Goal: Task Accomplishment & Management: Manage account settings

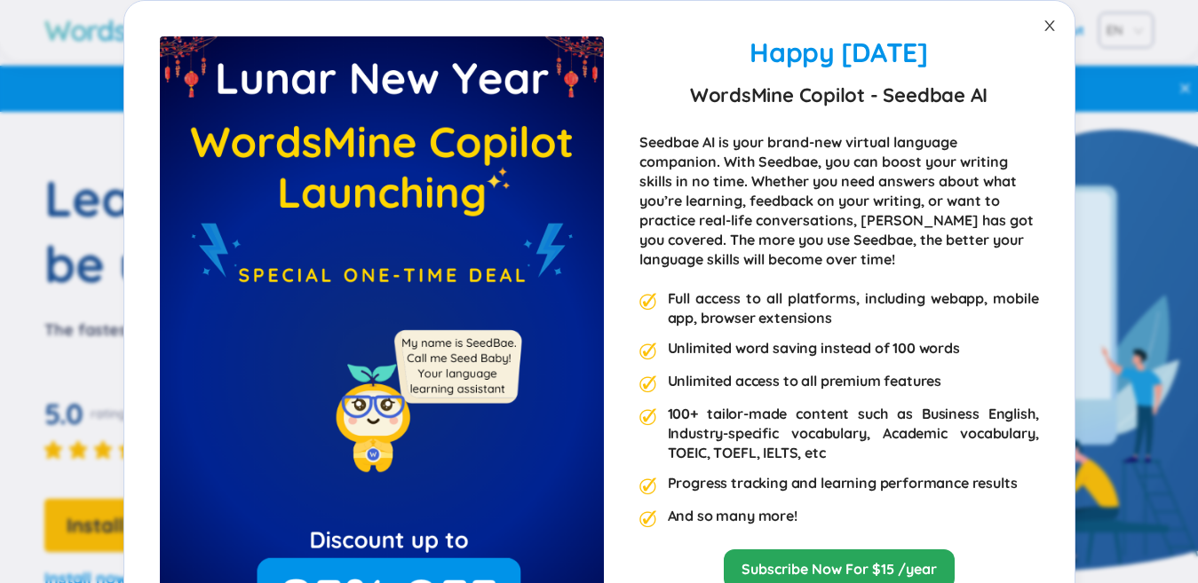
click at [1026, 28] on span "Close" at bounding box center [1049, 26] width 50 height 50
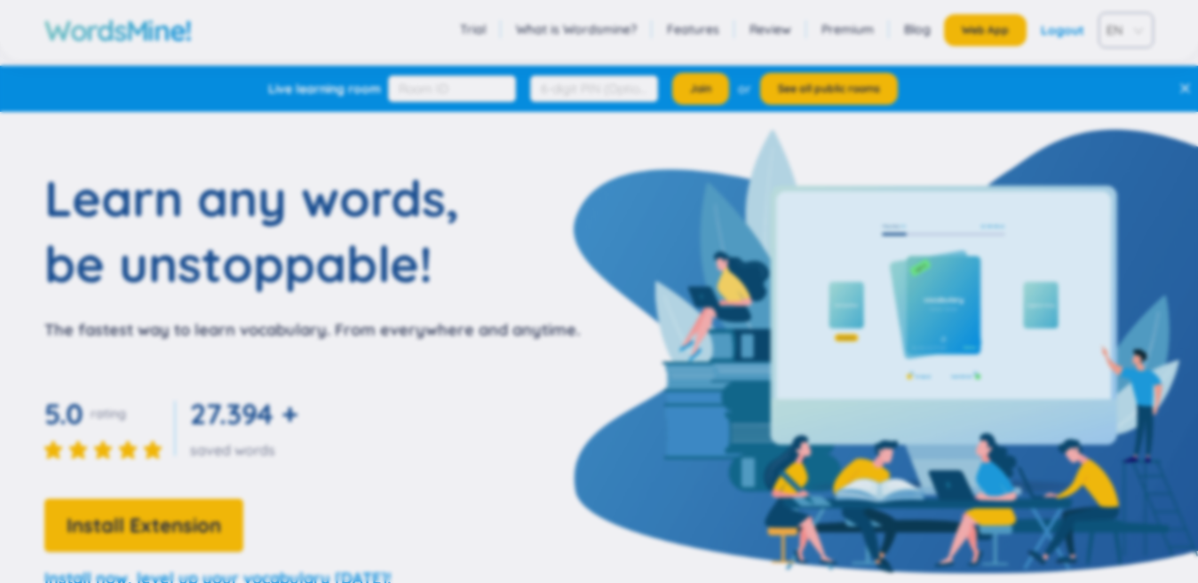
click at [1027, 28] on div "Happy Lunar New Year 2025 WordsMine Copilot - Seedbae AI Seedbae AI is your bra…" at bounding box center [599, 291] width 1198 height 583
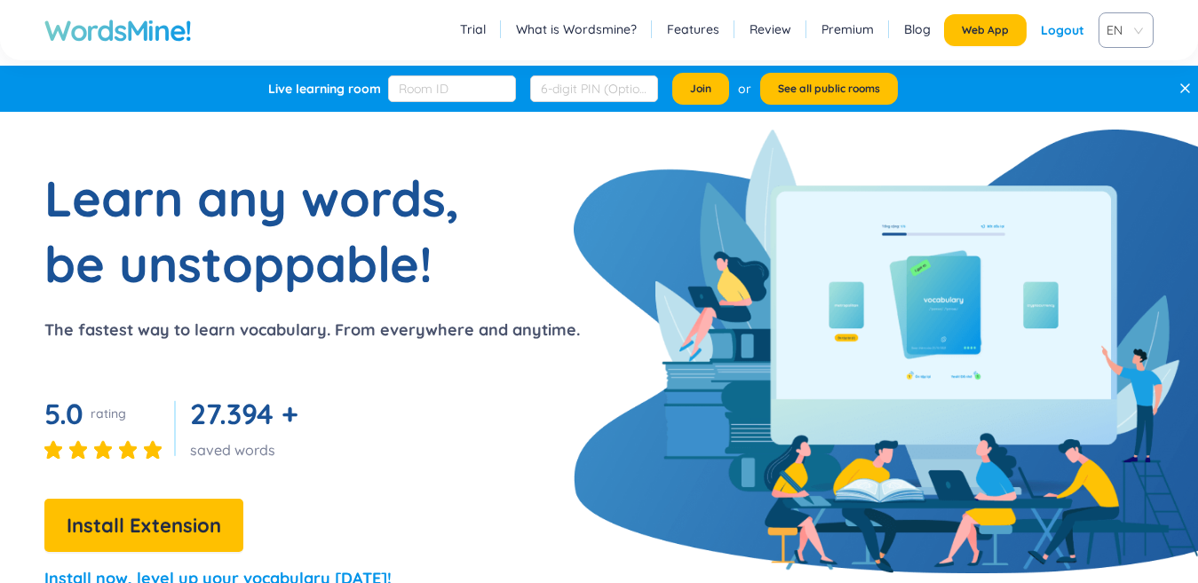
click at [1027, 28] on div "Web App Logout" at bounding box center [1021, 30] width 154 height 32
click at [1016, 26] on button "Web App" at bounding box center [985, 30] width 83 height 32
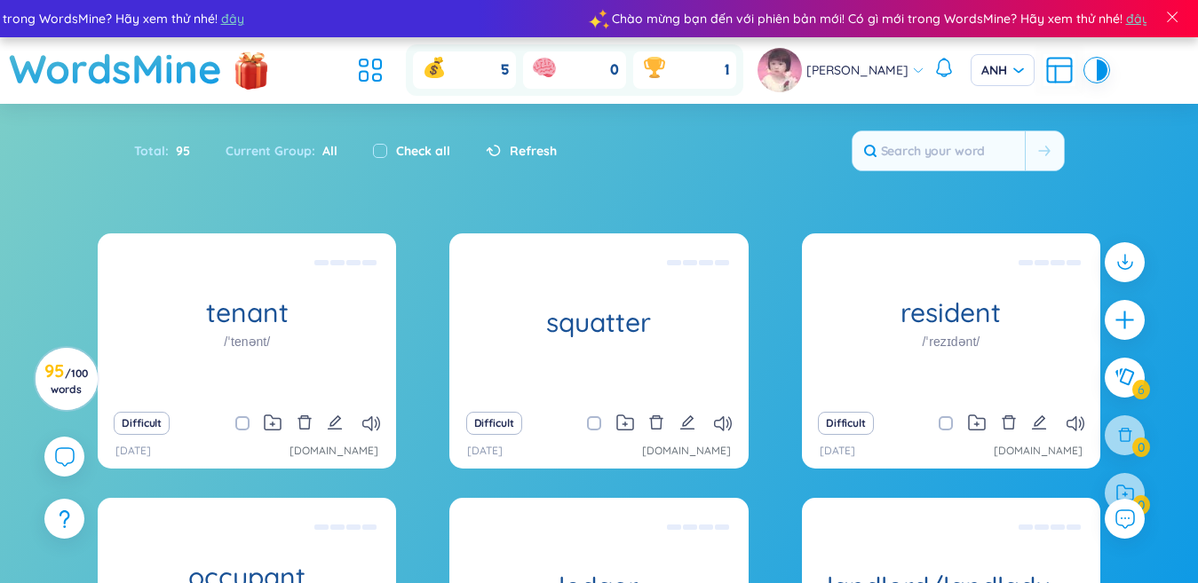
click at [913, 231] on section "Loại Bảng chữ cái tăng dần Bảng chữ cái giảm dần Tăng dần theo thời gian Giảm d…" at bounding box center [599, 475] width 1198 height 742
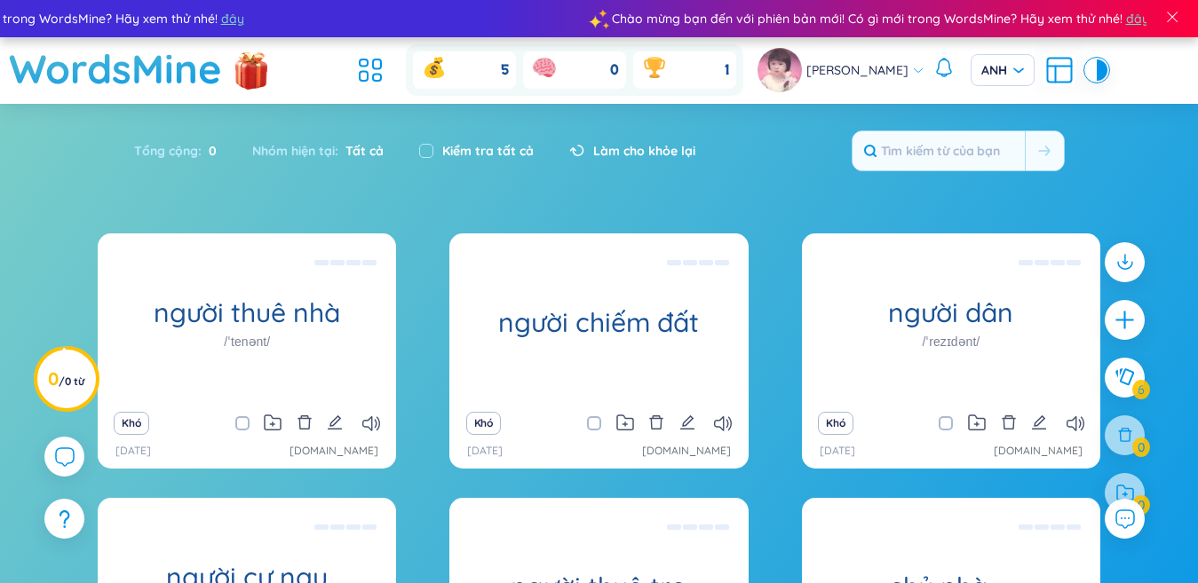
click at [913, 231] on section "Loại Bảng chữ cái tăng dần Bảng chữ cái giảm dần Tăng dần theo thời gian Giảm d…" at bounding box center [599, 475] width 1198 height 742
drag, startPoint x: 913, startPoint y: 231, endPoint x: 891, endPoint y: 231, distance: 21.3
click at [891, 231] on section "Loại Bảng chữ cái tăng dần Bảng chữ cái giảm dần Tăng dần theo thời gian Giảm d…" at bounding box center [599, 475] width 1198 height 742
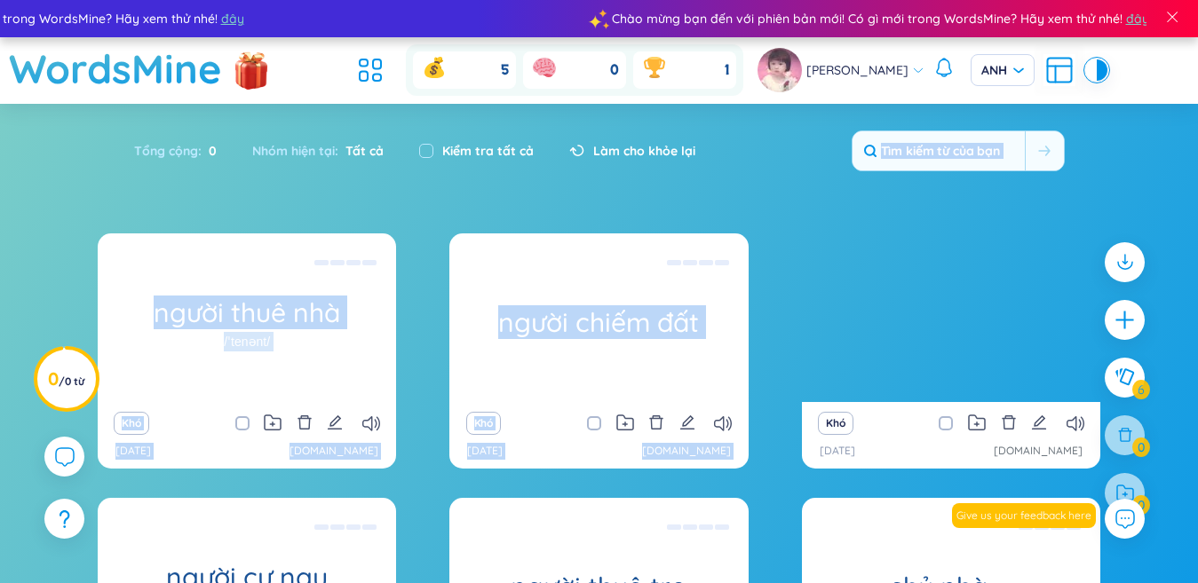
drag, startPoint x: 847, startPoint y: 400, endPoint x: 937, endPoint y: 125, distance: 289.7
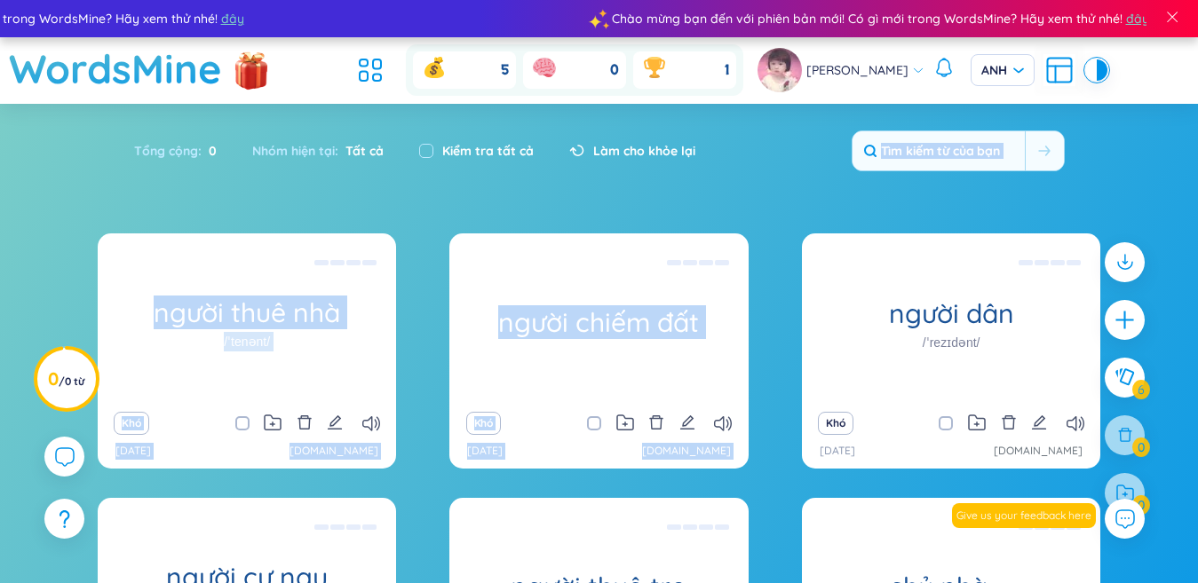
click at [937, 125] on section "Loại Bảng chữ cái tăng dần Bảng chữ cái giảm dần Tăng dần theo thời gian Giảm d…" at bounding box center [599, 475] width 1198 height 742
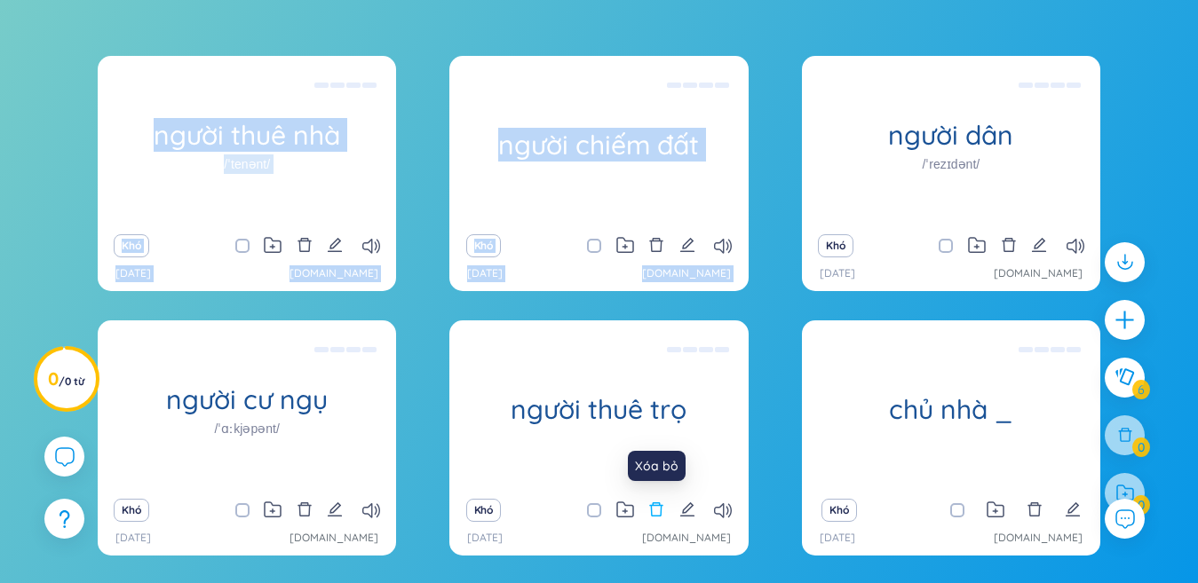
click at [652, 516] on icon "xóa bỏ" at bounding box center [656, 509] width 13 height 14
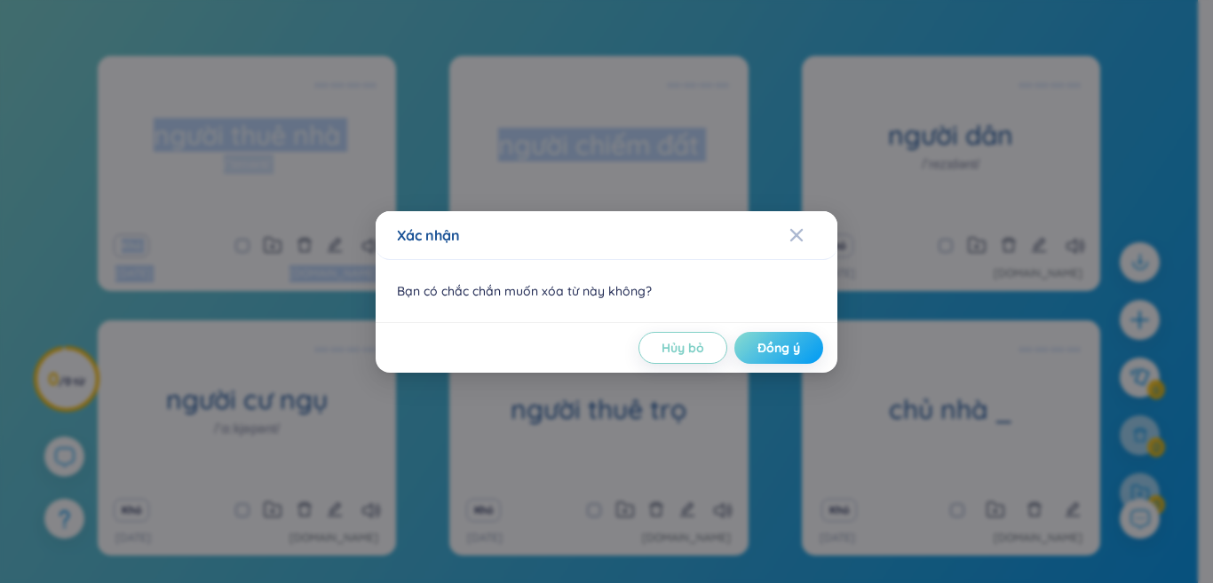
click at [766, 336] on button "Đồng ý" at bounding box center [778, 348] width 89 height 32
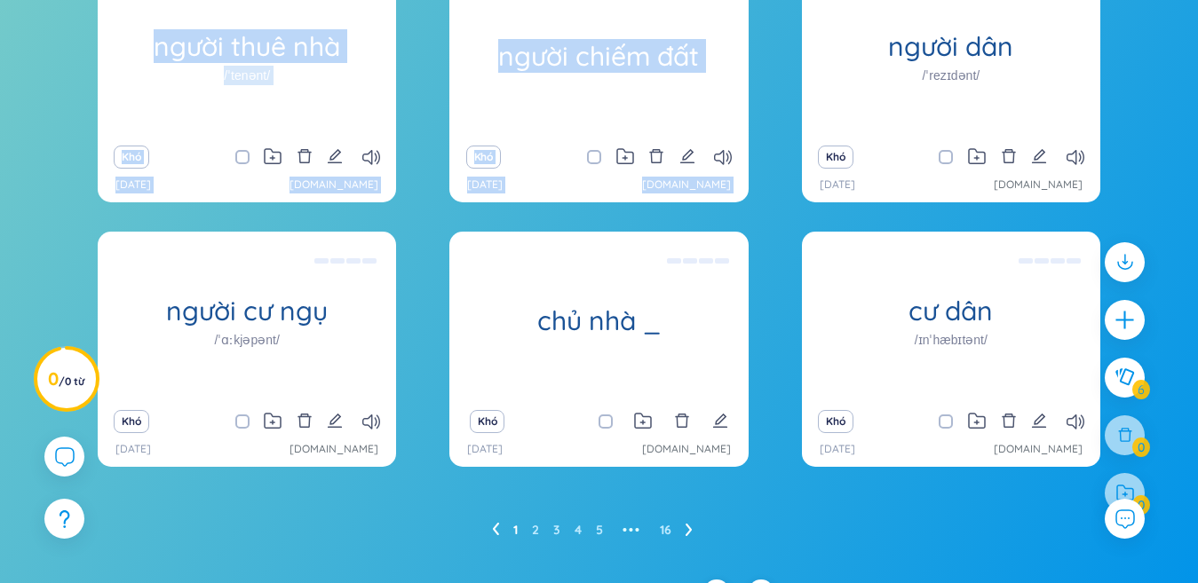
scroll to position [298, 0]
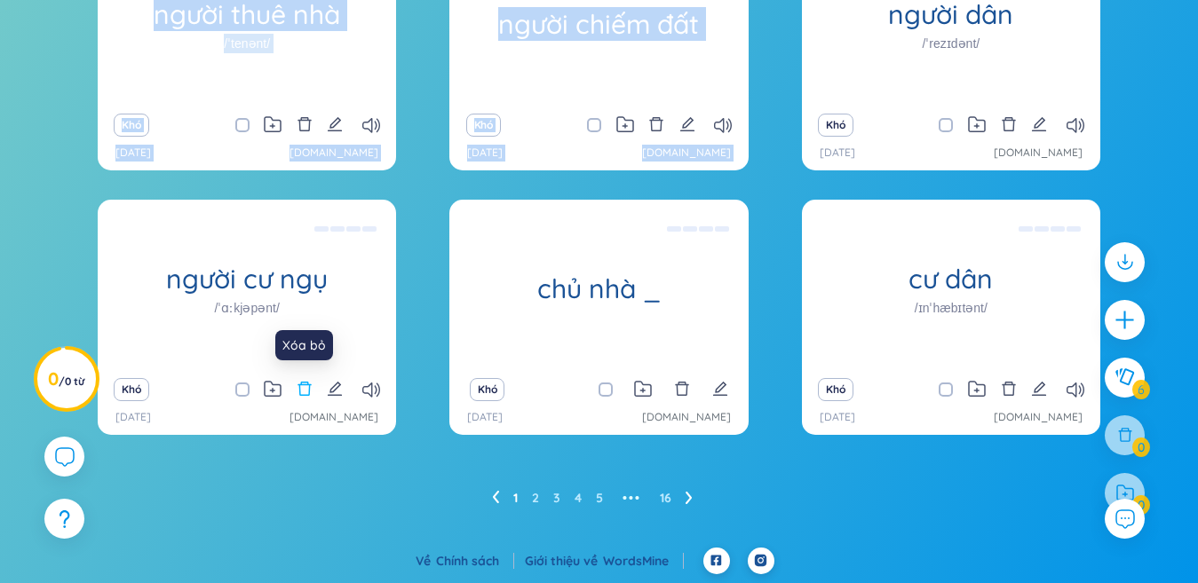
click at [304, 381] on icon "xóa bỏ" at bounding box center [305, 389] width 16 height 16
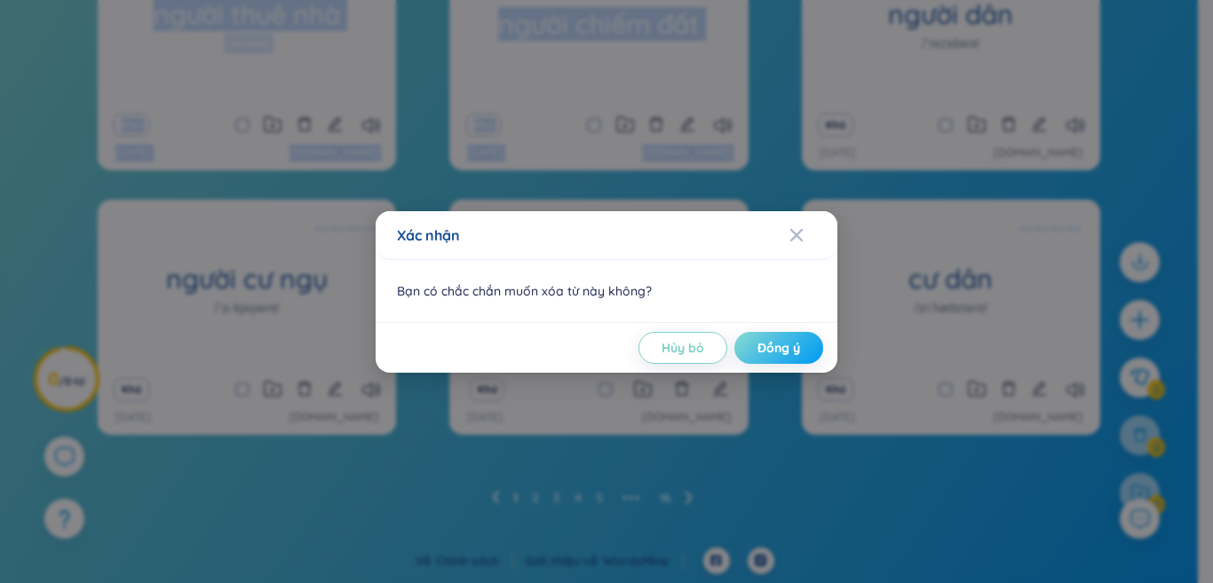
click at [766, 349] on font "Đồng ý" at bounding box center [778, 348] width 43 height 16
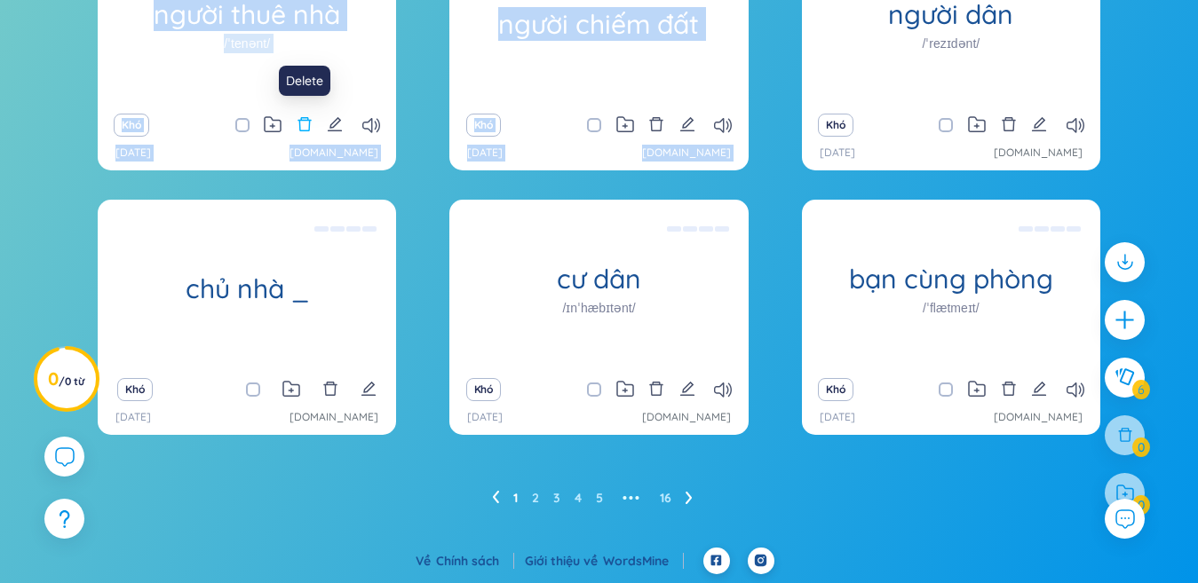
click at [297, 121] on icon "xóa bỏ" at bounding box center [305, 124] width 16 height 16
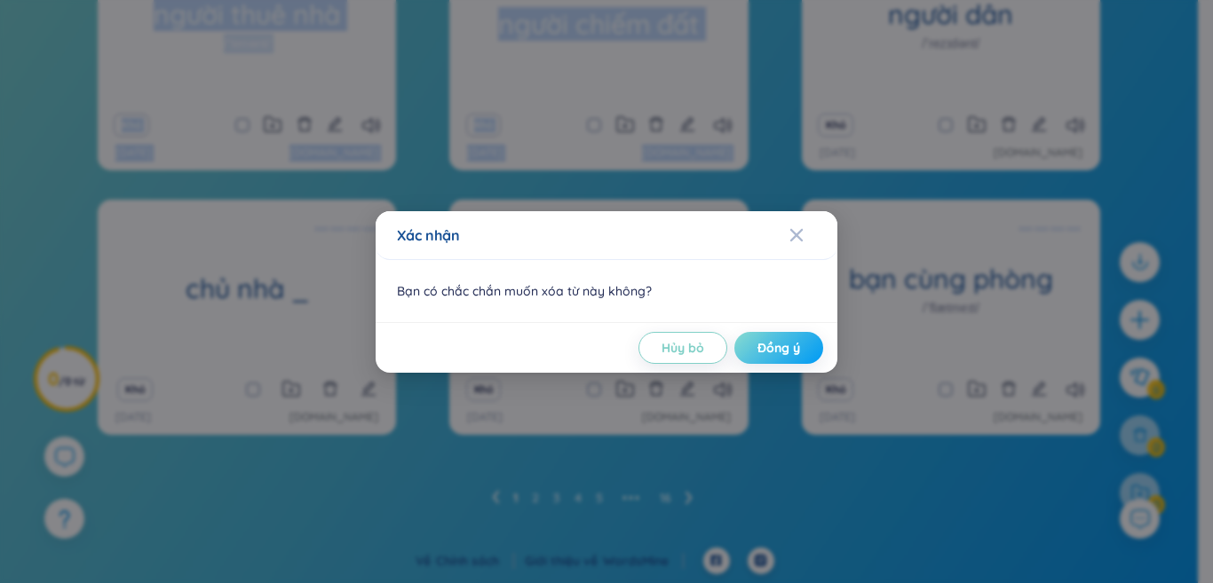
click at [783, 349] on font "Đồng ý" at bounding box center [778, 348] width 43 height 16
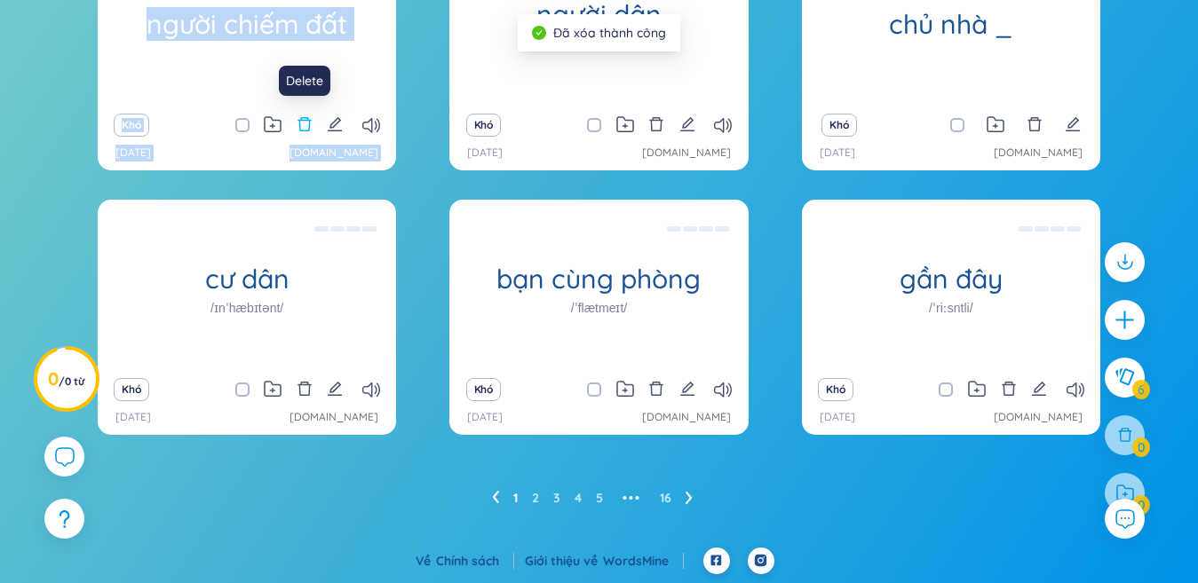
click at [305, 130] on icon "xóa bỏ" at bounding box center [305, 124] width 16 height 16
click at [0, 0] on div "Xác nhận Bạn có chắc chắn muốn xóa từ này không? Hủy bỏ Đồng ý" at bounding box center [0, 0] width 0 height 0
click at [304, 116] on icon "xóa bỏ" at bounding box center [305, 124] width 16 height 16
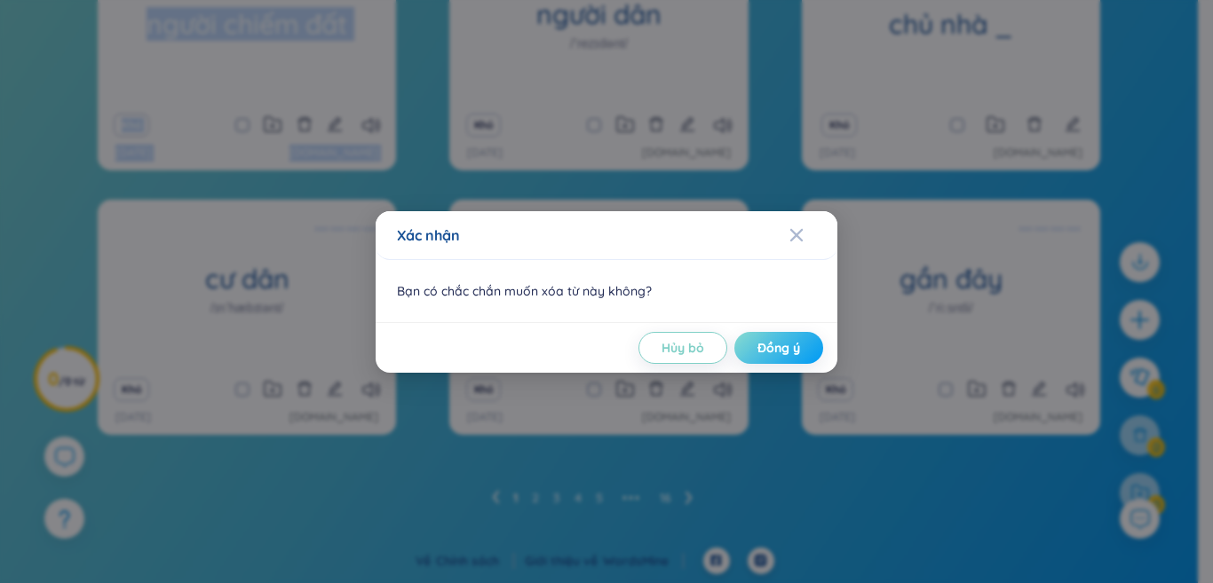
click at [807, 334] on button "Đồng ý" at bounding box center [778, 348] width 89 height 32
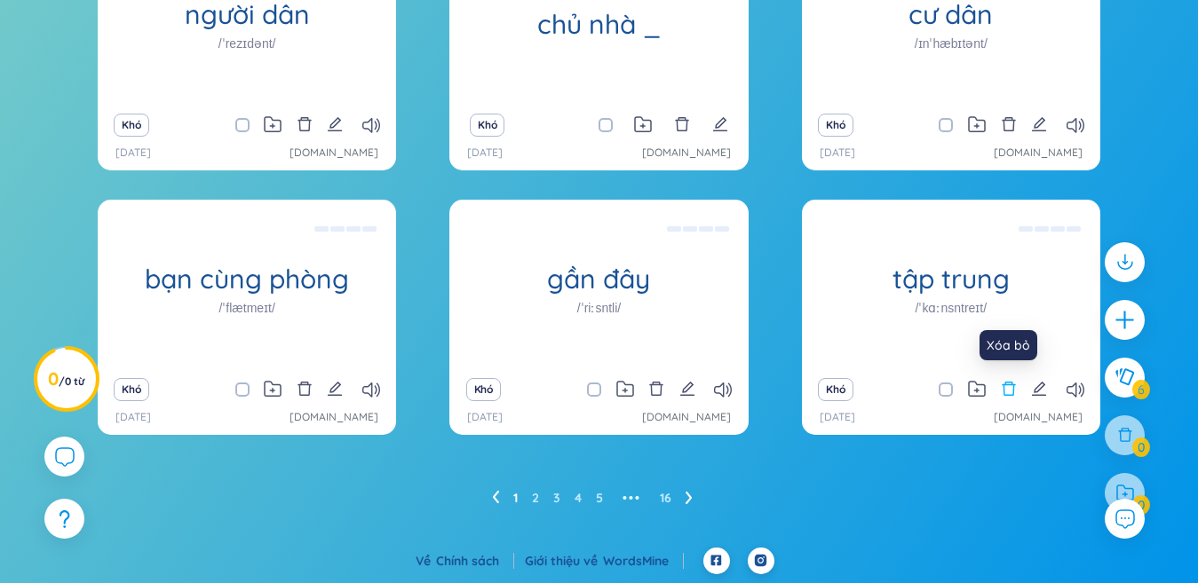
click at [1010, 387] on icon "xóa bỏ" at bounding box center [1008, 389] width 16 height 16
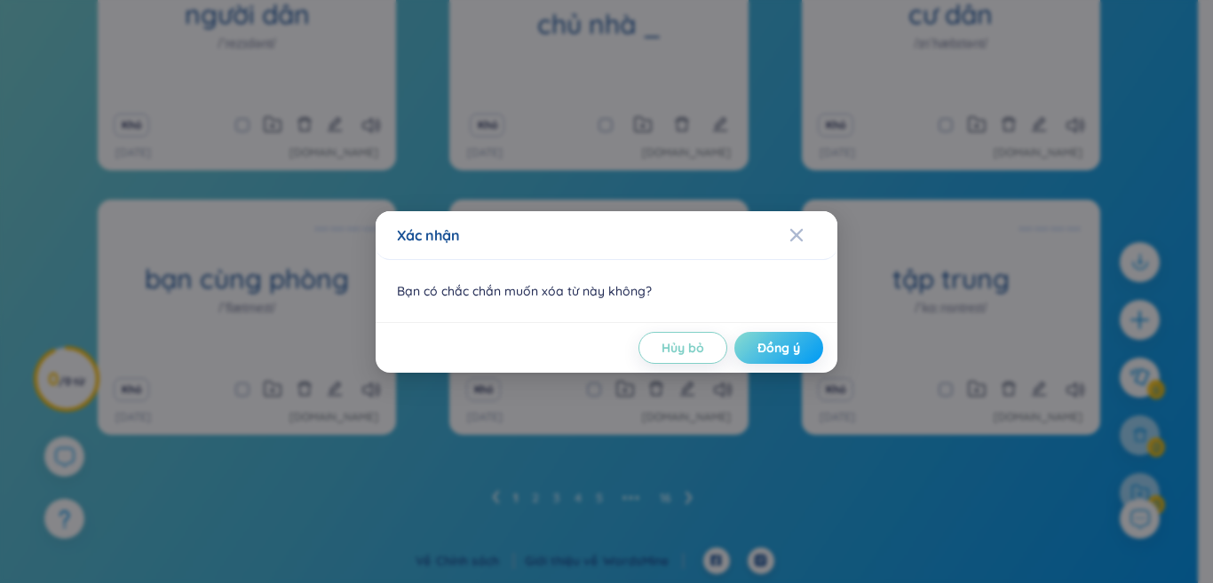
click at [782, 340] on font "Đồng ý" at bounding box center [778, 348] width 43 height 16
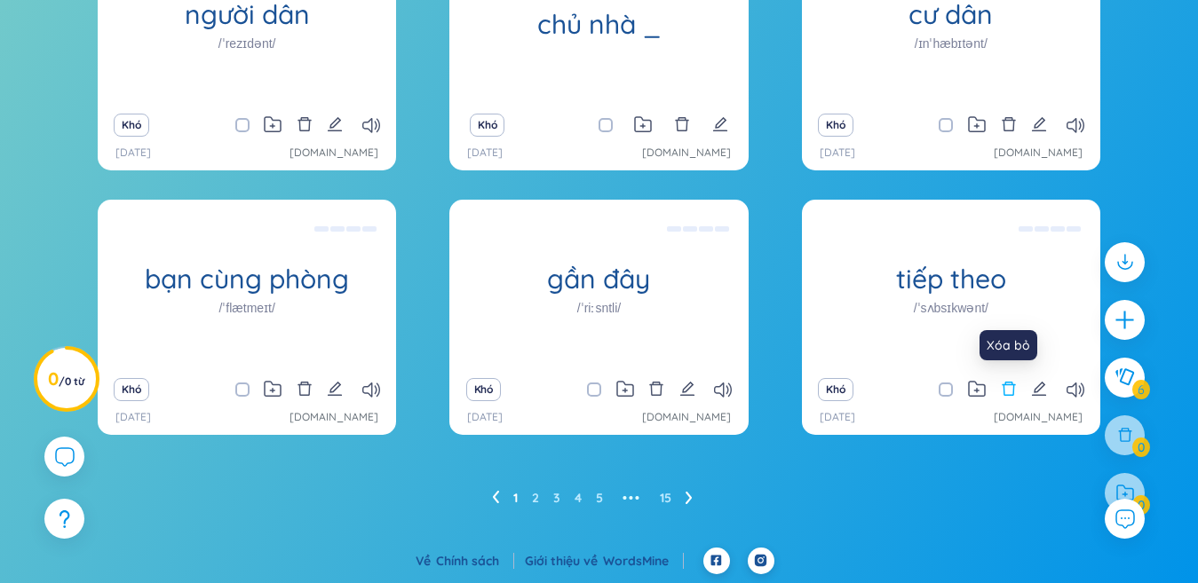
click at [1010, 397] on button at bounding box center [1008, 389] width 16 height 25
click at [0, 0] on div "Xác nhận Bạn có chắc chắn muốn xóa từ này không? Hủy bỏ Đồng ý" at bounding box center [0, 0] width 0 height 0
click at [1006, 384] on icon "xóa bỏ" at bounding box center [1007, 389] width 13 height 14
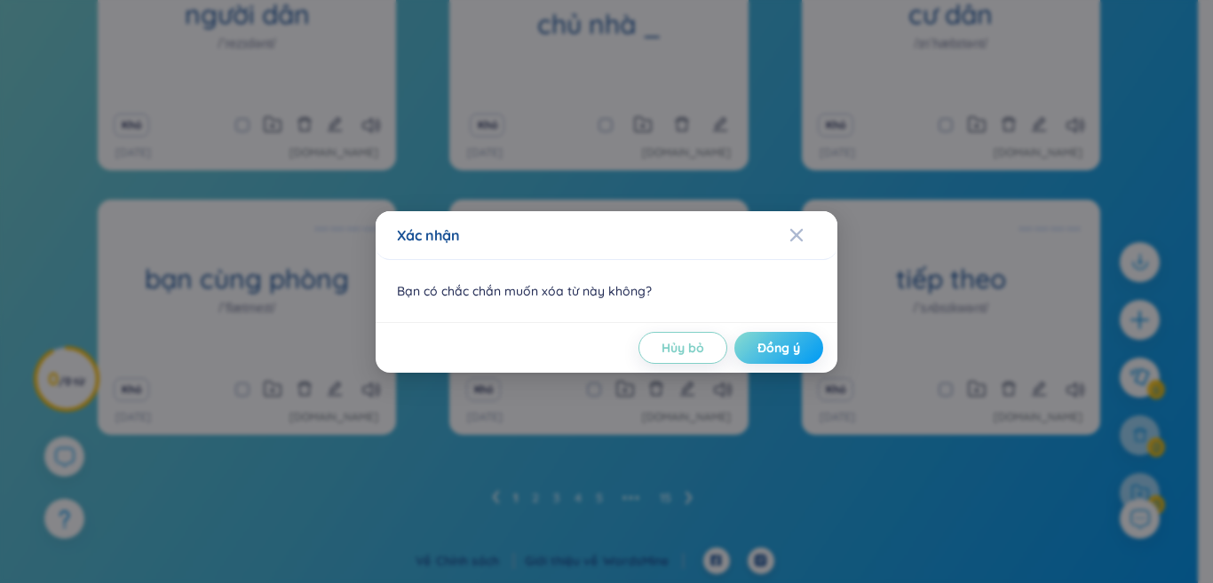
click at [763, 340] on font "Đồng ý" at bounding box center [778, 348] width 43 height 16
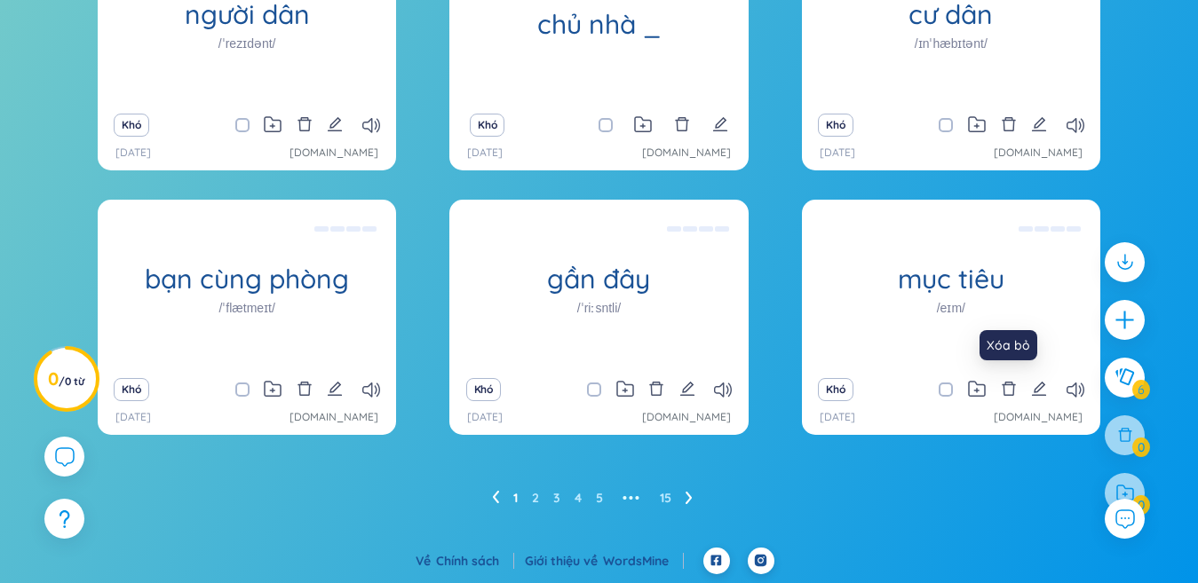
click at [1008, 387] on icon "xóa bỏ" at bounding box center [1008, 389] width 16 height 16
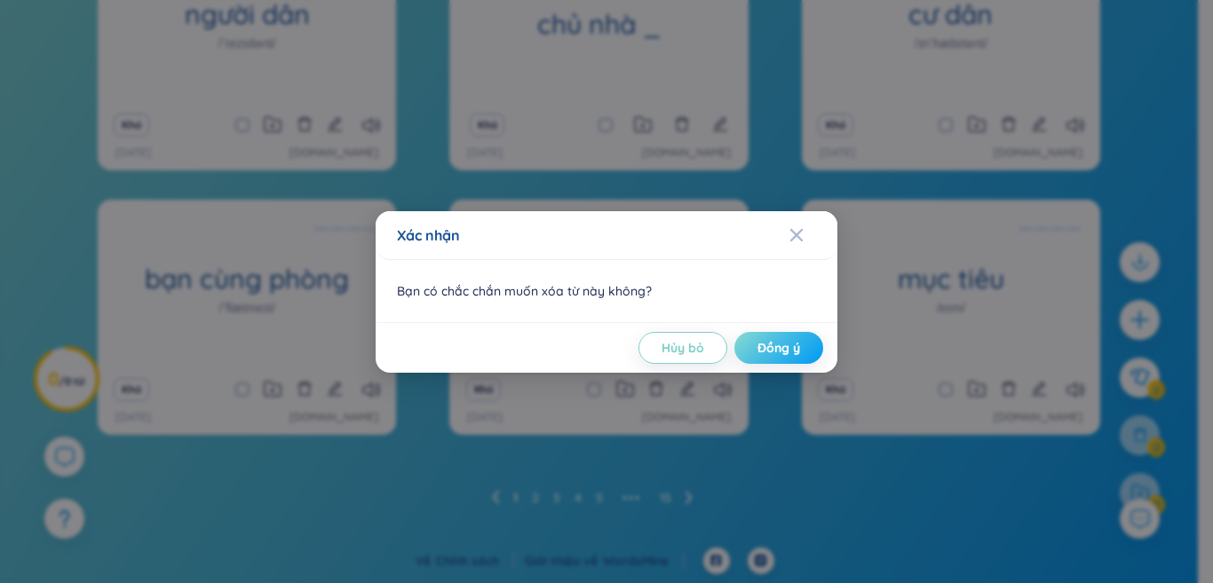
click at [752, 348] on button "Đồng ý" at bounding box center [778, 348] width 89 height 32
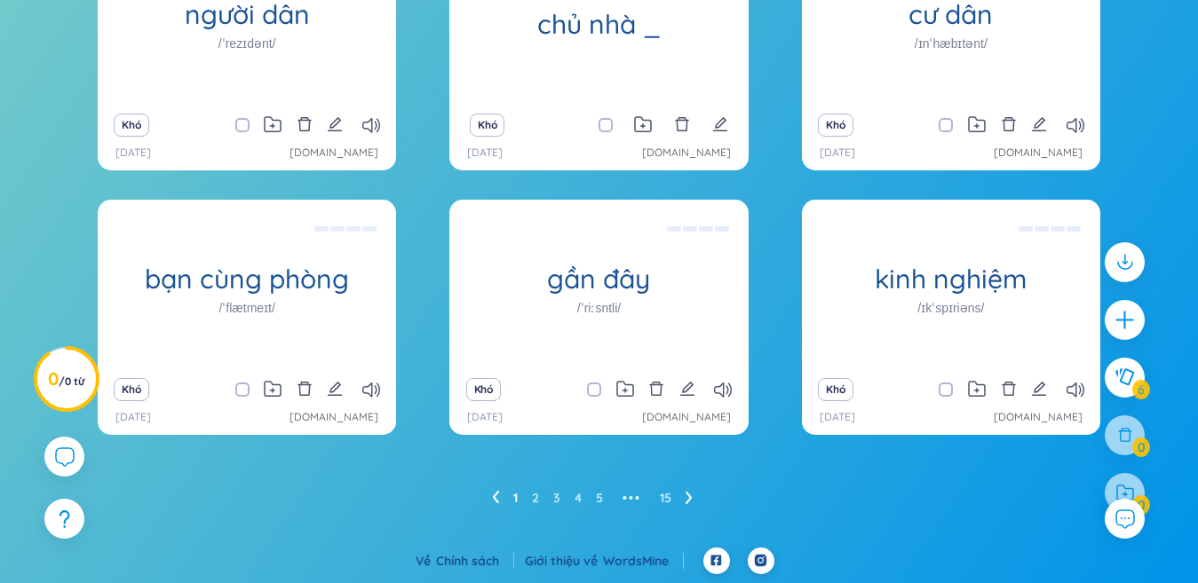
click at [286, 123] on div "Khó" at bounding box center [247, 125] width 281 height 25
click at [308, 132] on button at bounding box center [305, 125] width 16 height 25
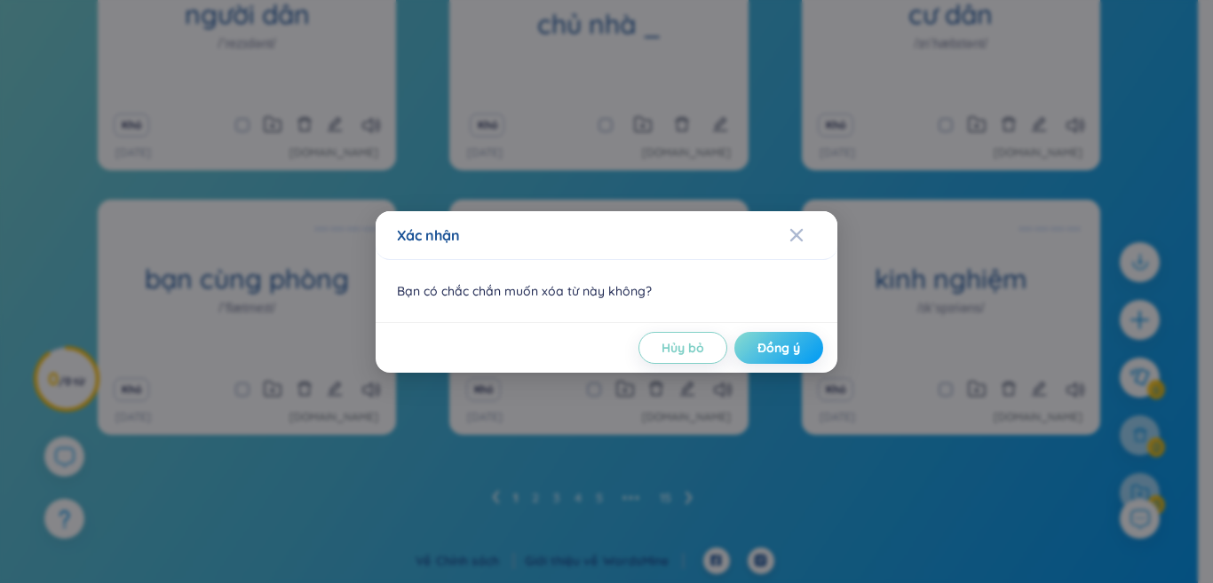
click at [803, 341] on button "Đồng ý" at bounding box center [778, 348] width 89 height 32
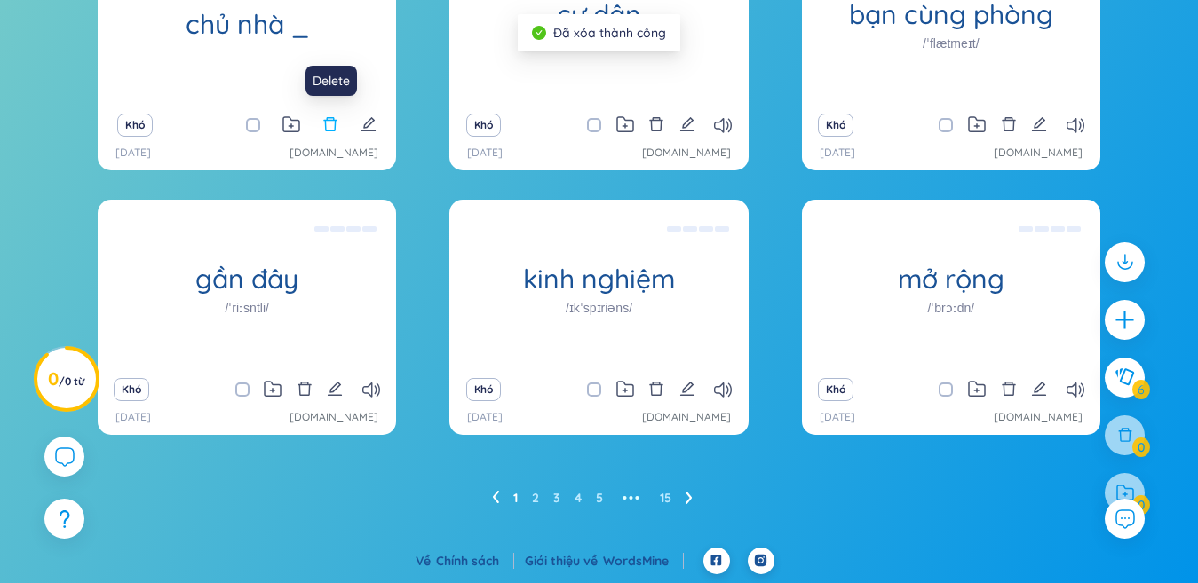
click at [335, 126] on icon "xóa bỏ" at bounding box center [329, 124] width 13 height 14
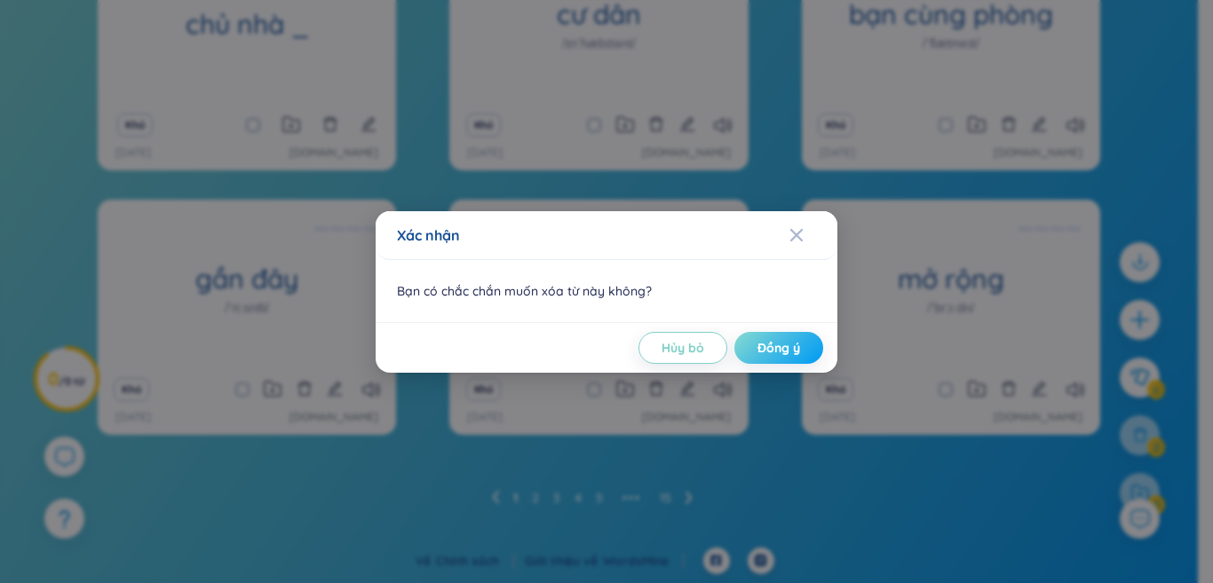
click at [794, 356] on button "Đồng ý" at bounding box center [778, 348] width 89 height 32
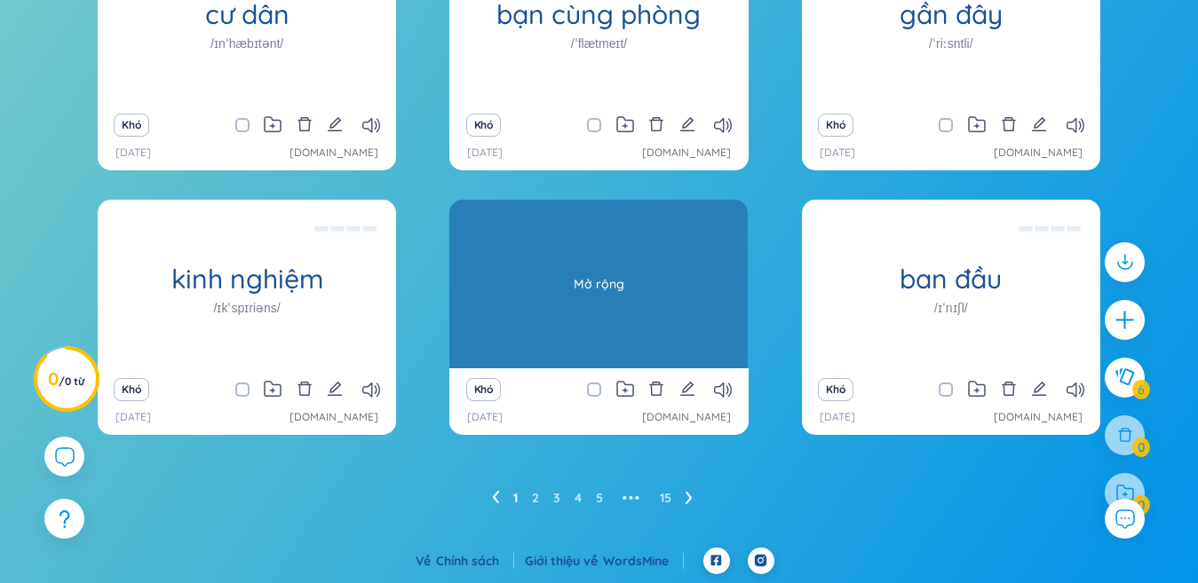
scroll to position [210, 0]
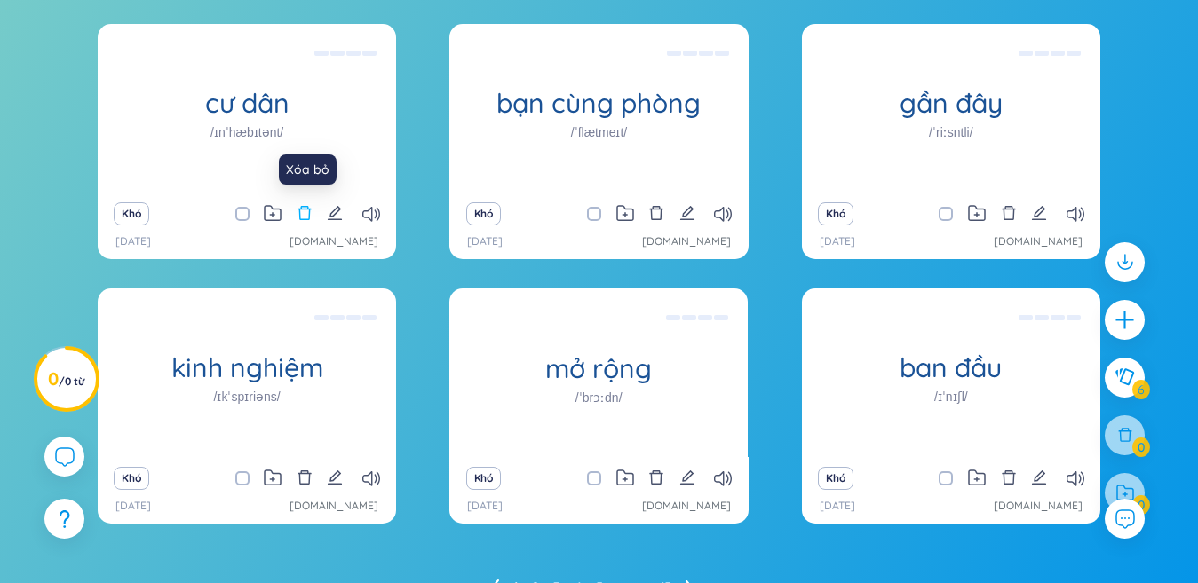
click at [302, 211] on icon "xóa bỏ" at bounding box center [305, 213] width 16 height 16
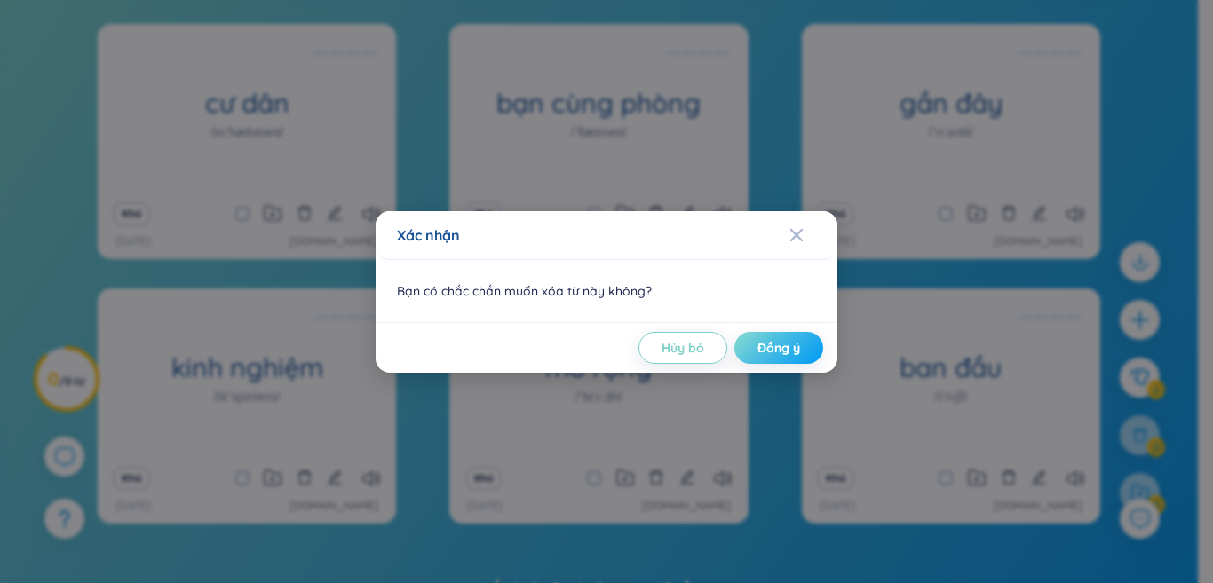
click at [791, 341] on font "Đồng ý" at bounding box center [778, 348] width 43 height 16
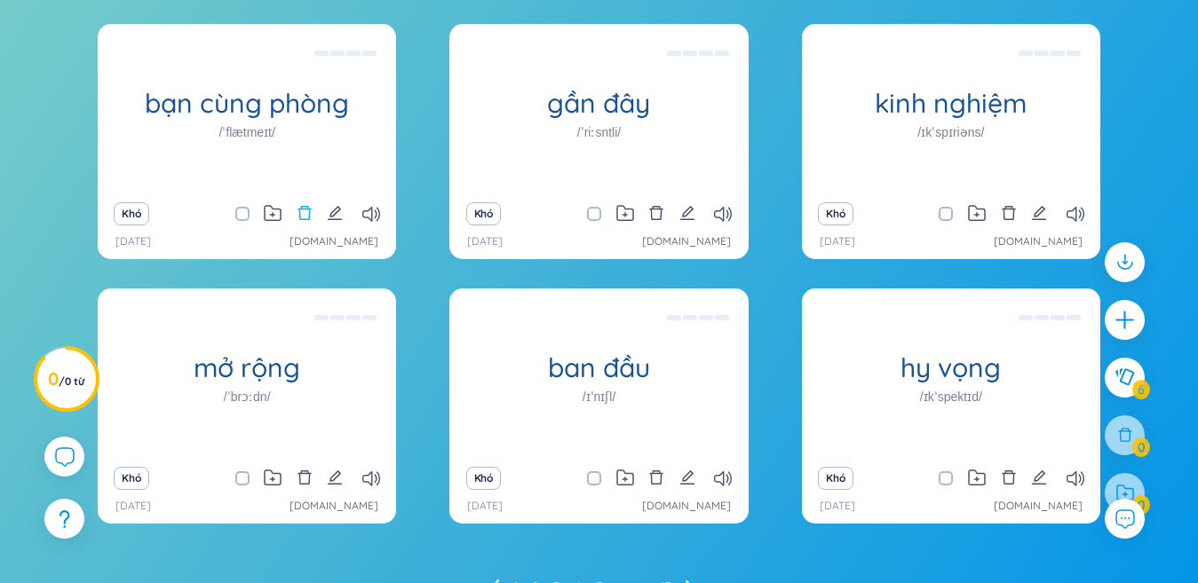
click at [305, 211] on icon "xóa bỏ" at bounding box center [305, 213] width 16 height 16
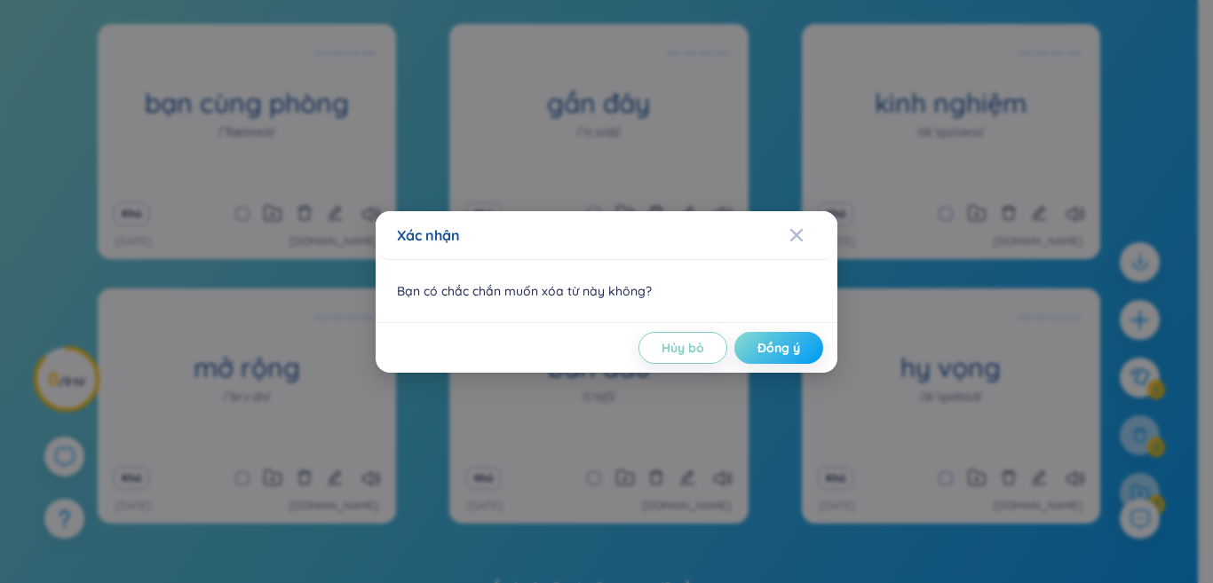
click at [767, 342] on font "Đồng ý" at bounding box center [778, 348] width 43 height 16
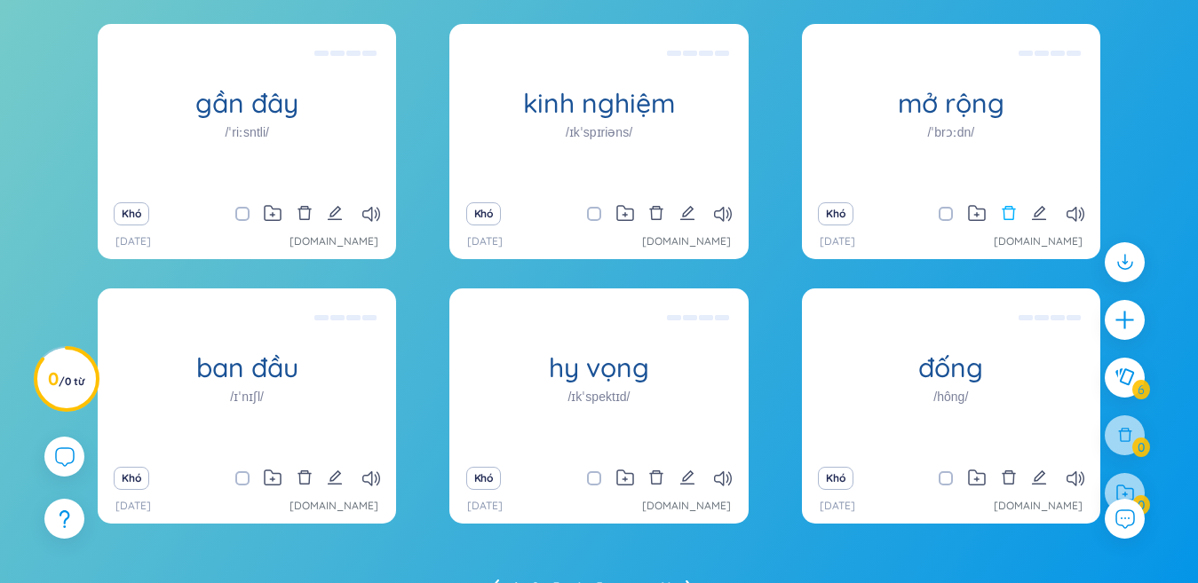
click at [1004, 217] on icon "xóa bỏ" at bounding box center [1007, 213] width 13 height 14
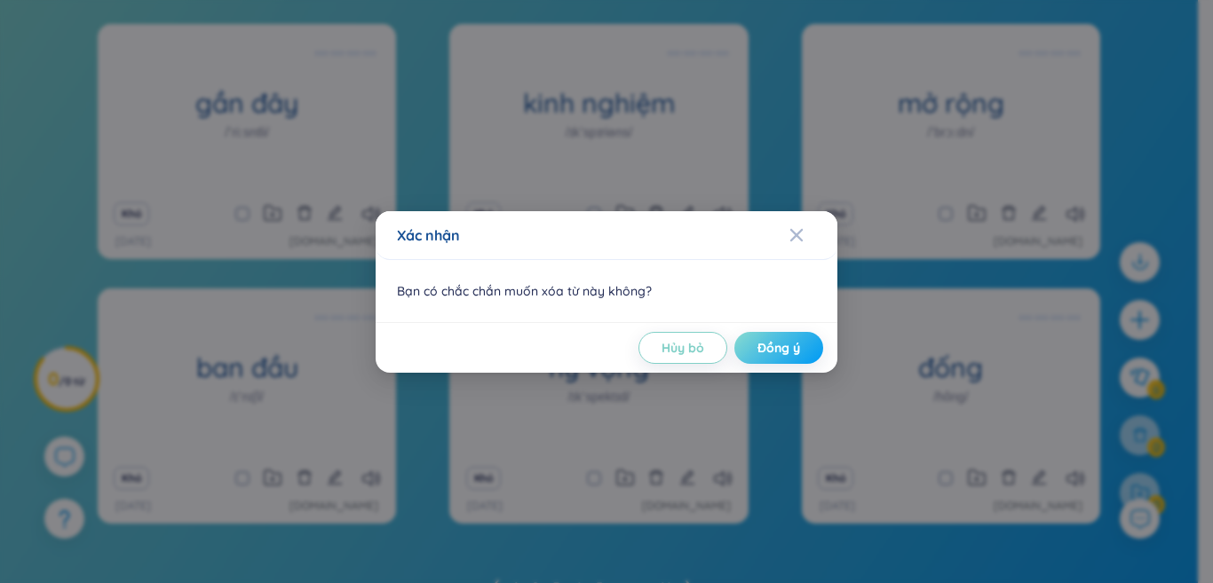
click at [779, 346] on font "Đồng ý" at bounding box center [778, 348] width 43 height 16
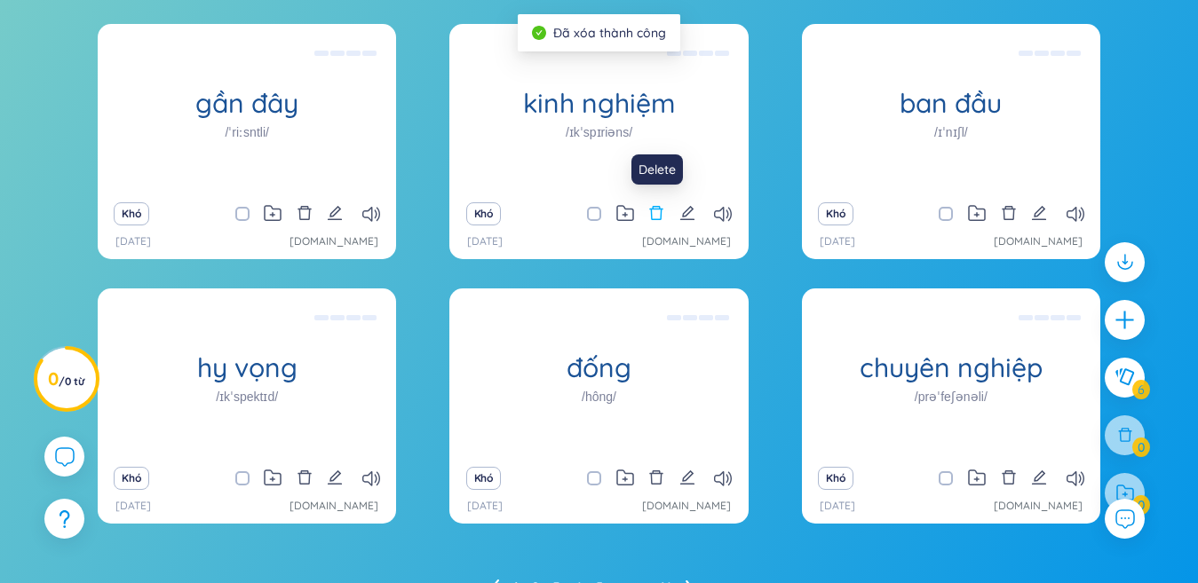
click at [650, 216] on icon "xóa bỏ" at bounding box center [656, 213] width 16 height 16
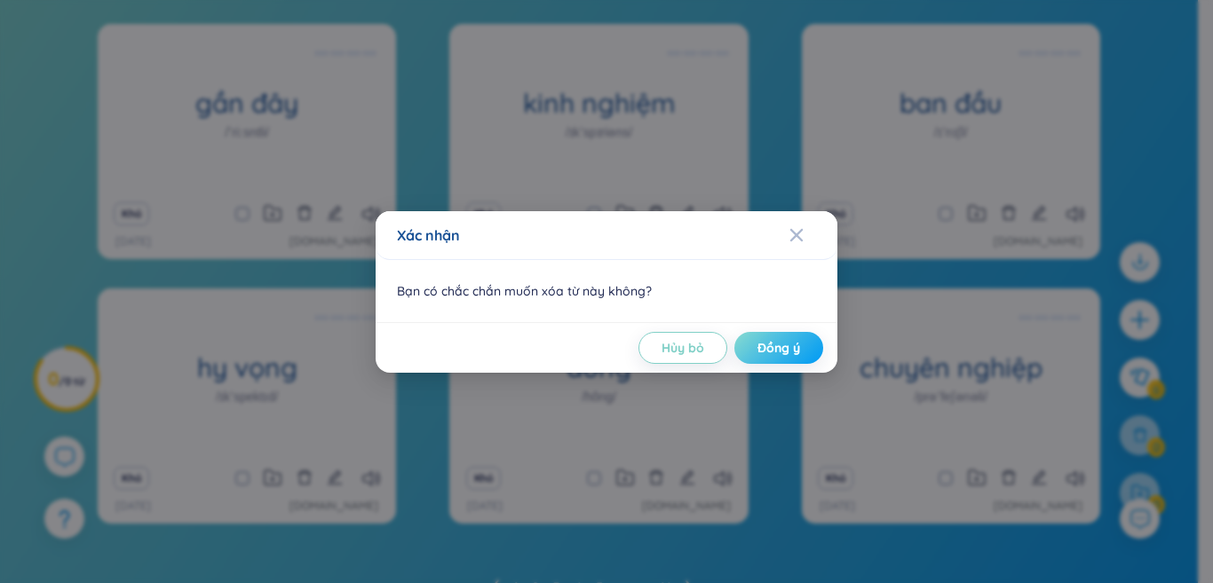
click at [772, 356] on span "Đồng ý" at bounding box center [778, 348] width 43 height 18
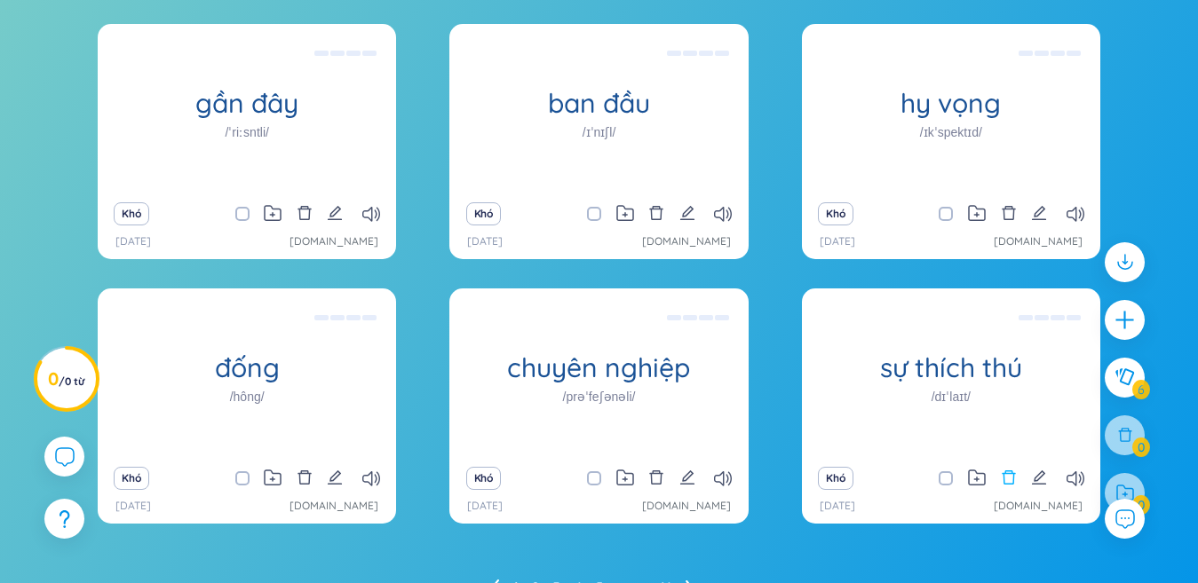
click at [1003, 475] on icon "xóa bỏ" at bounding box center [1007, 478] width 13 height 14
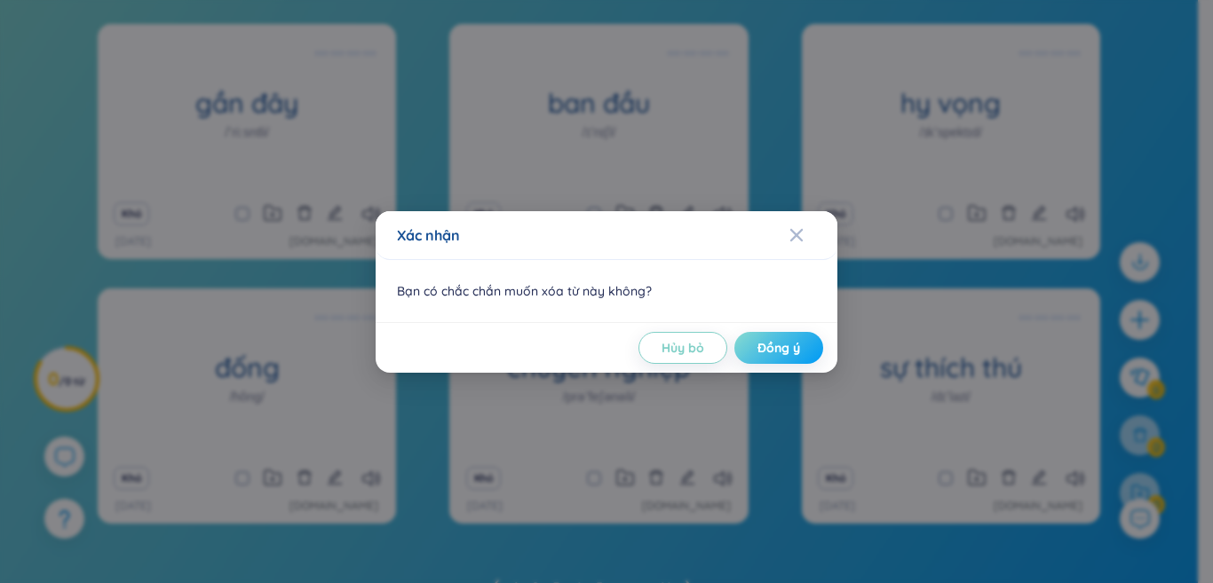
click at [808, 345] on button "Đồng ý" at bounding box center [778, 348] width 89 height 32
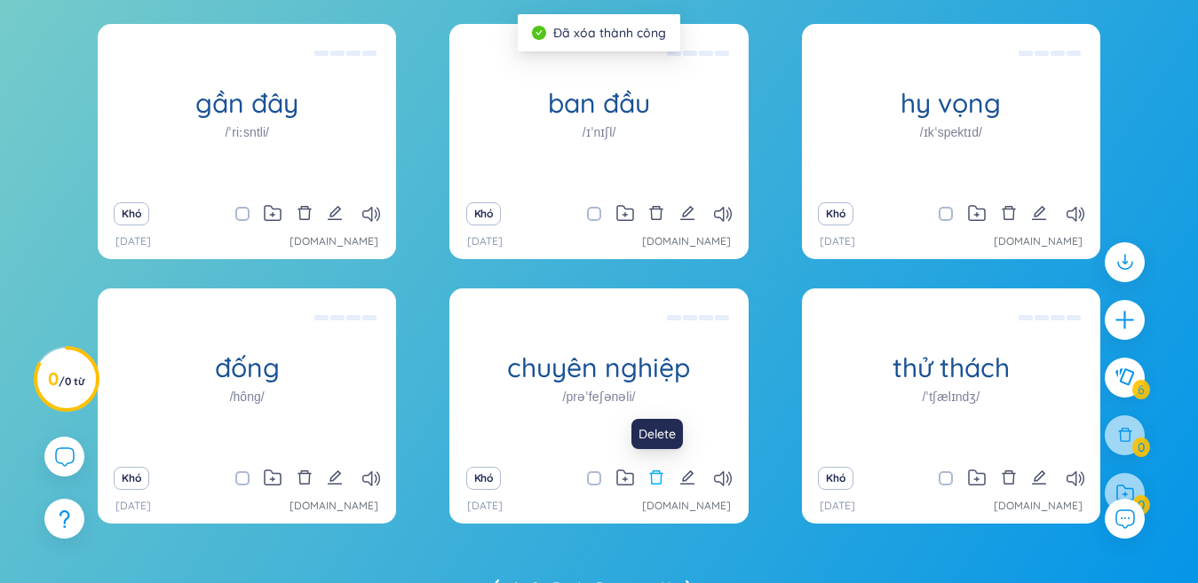
click at [655, 475] on icon "xóa bỏ" at bounding box center [656, 478] width 16 height 16
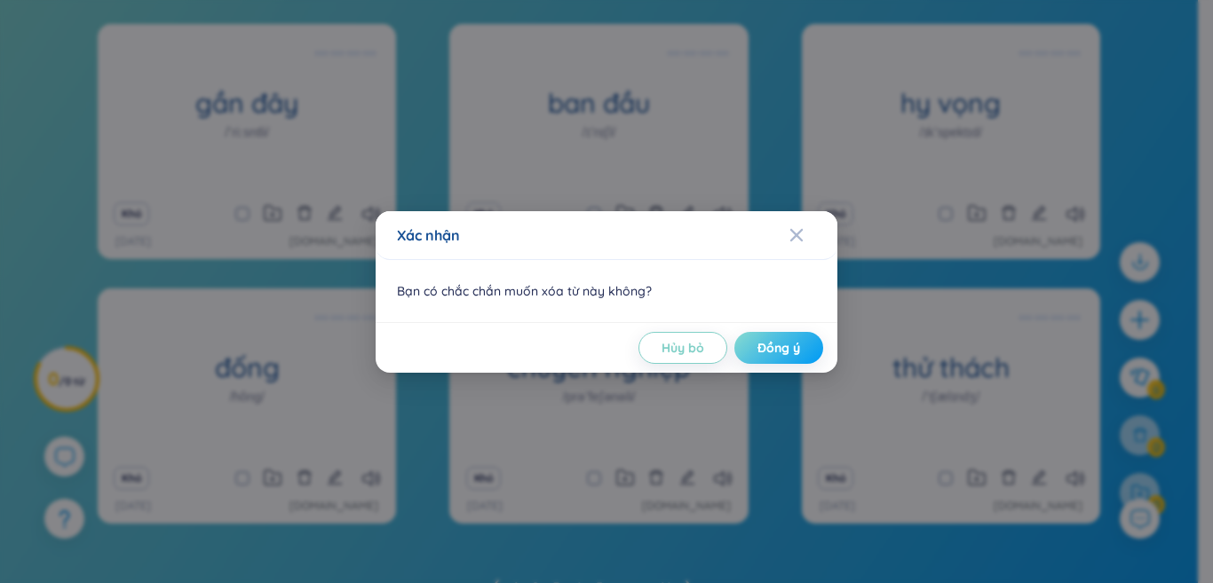
click at [797, 341] on font "Đồng ý" at bounding box center [778, 348] width 43 height 16
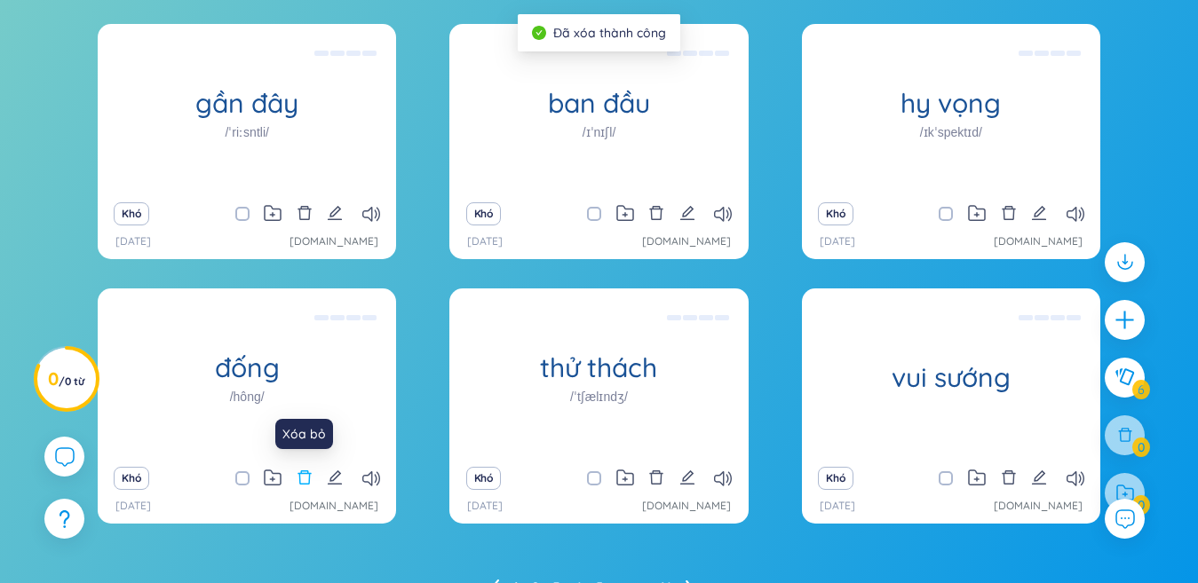
click at [301, 473] on icon "xóa bỏ" at bounding box center [303, 478] width 13 height 14
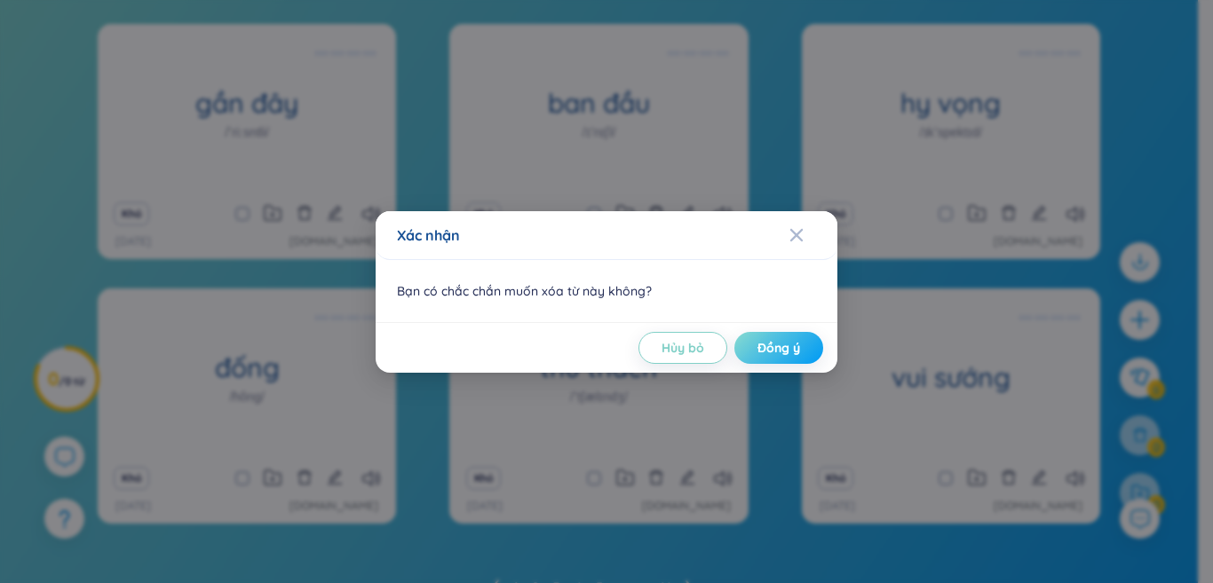
click at [784, 351] on font "Đồng ý" at bounding box center [778, 348] width 43 height 16
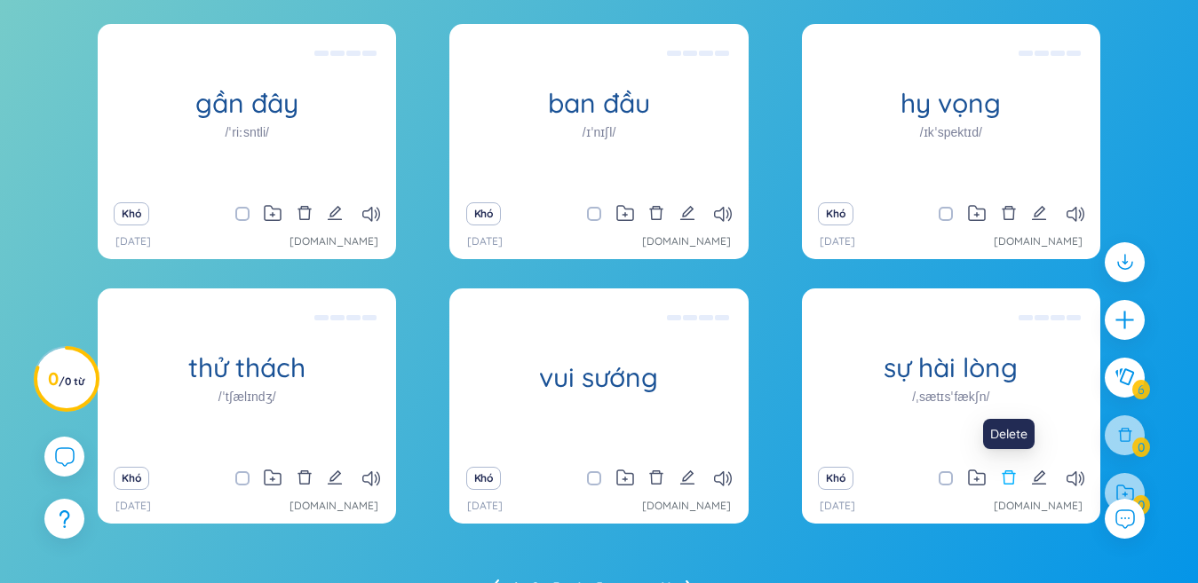
click at [1008, 474] on icon "xóa bỏ" at bounding box center [1007, 478] width 13 height 14
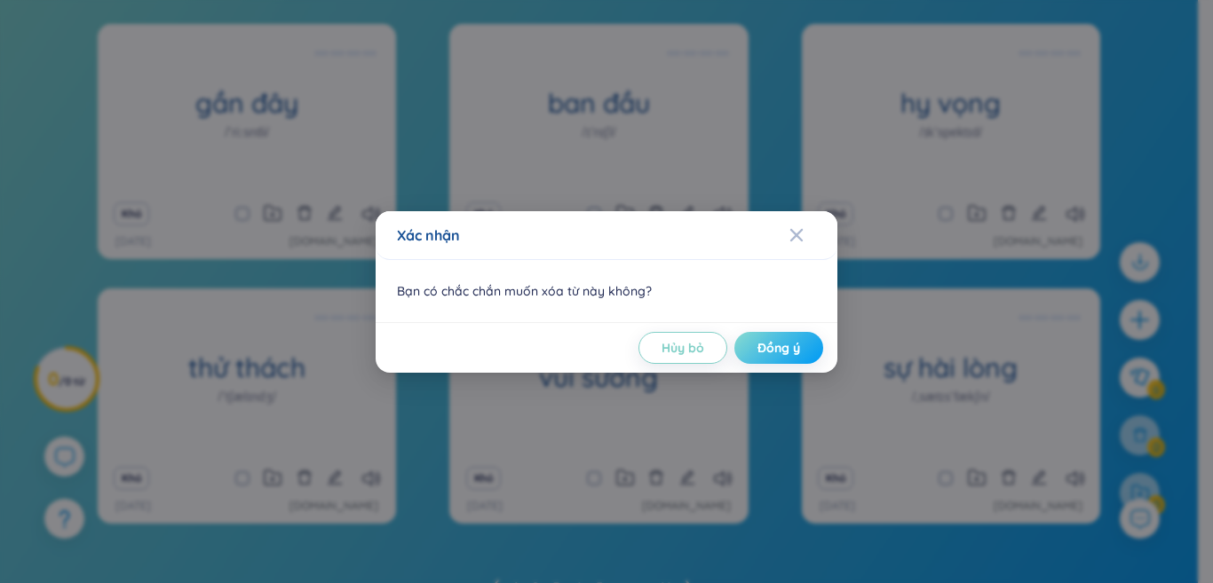
click at [789, 351] on font "Đồng ý" at bounding box center [778, 348] width 43 height 16
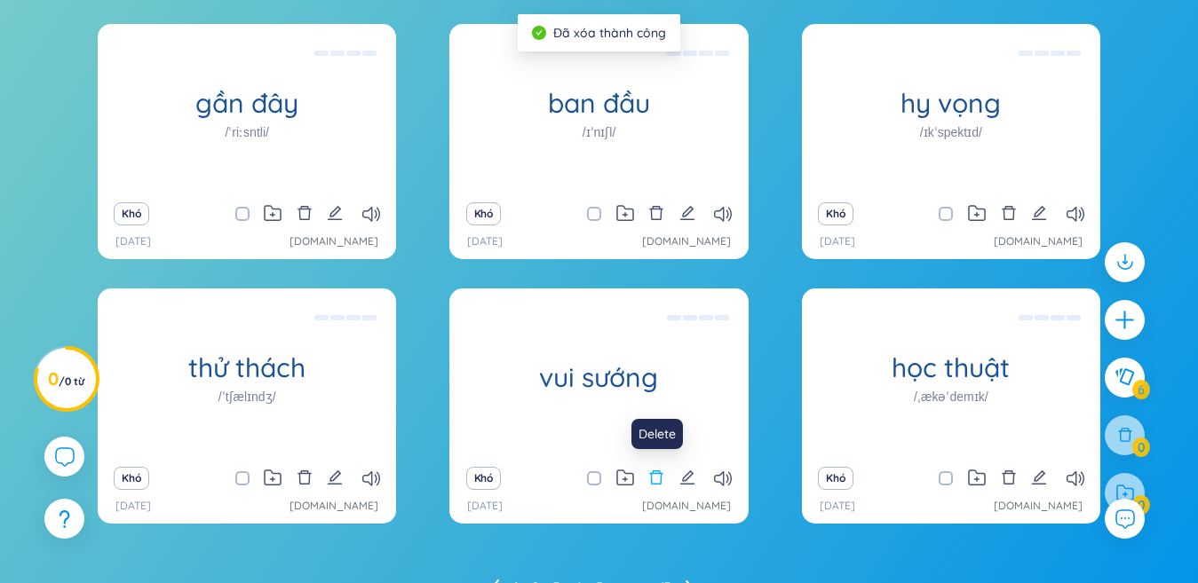
click at [661, 479] on icon "xóa bỏ" at bounding box center [656, 478] width 13 height 14
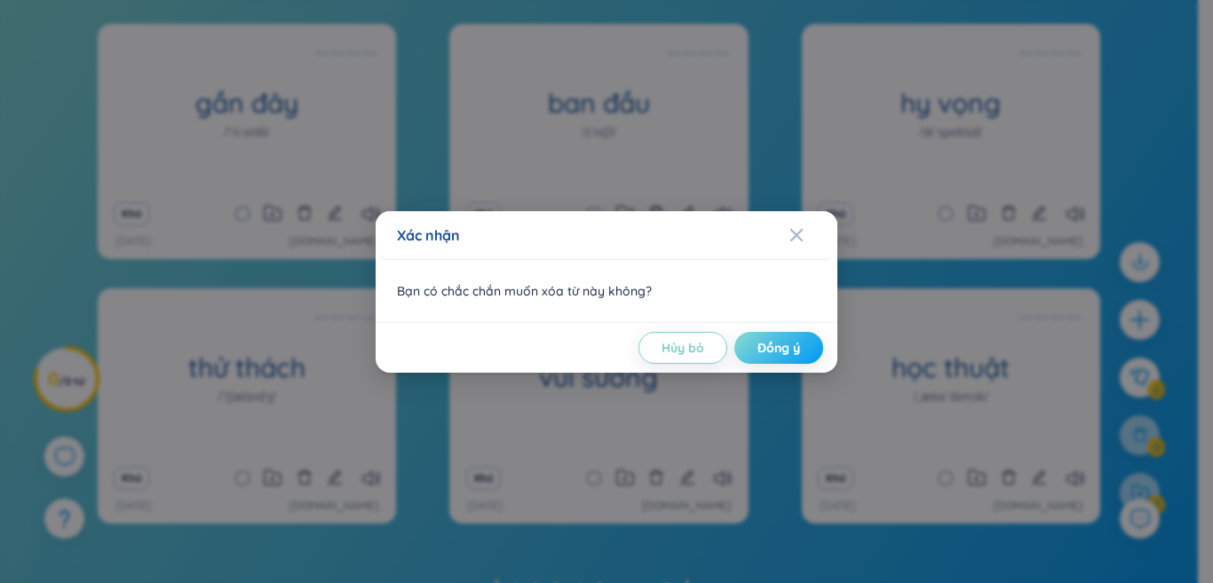
click at [795, 352] on font "Đồng ý" at bounding box center [778, 348] width 43 height 16
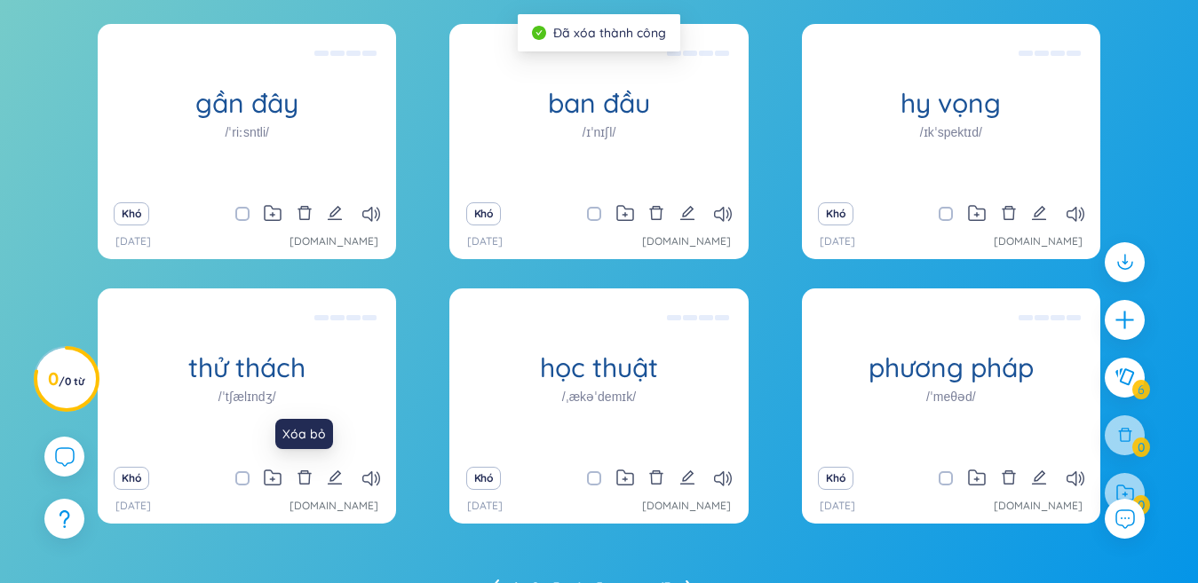
click at [302, 482] on icon "xóa bỏ" at bounding box center [305, 478] width 16 height 16
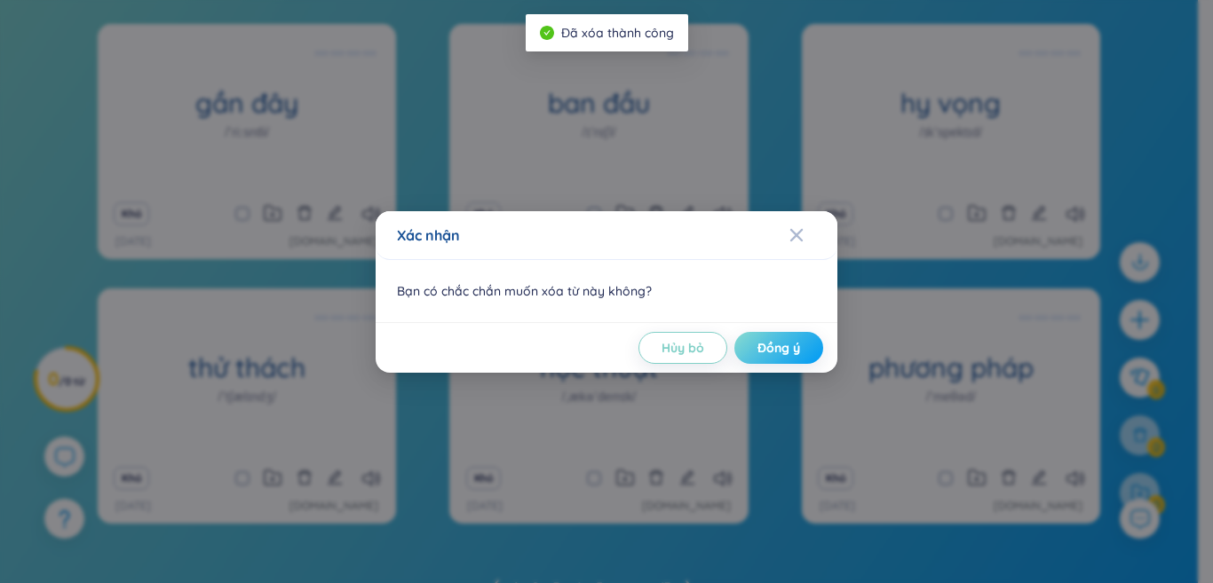
click at [789, 352] on font "Đồng ý" at bounding box center [778, 348] width 43 height 16
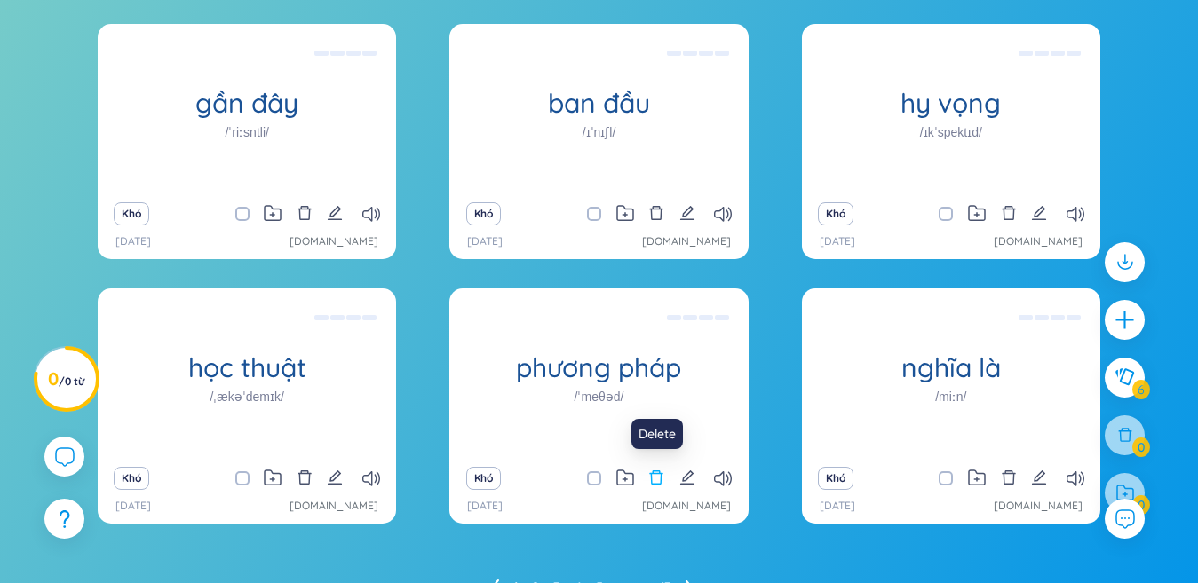
click at [660, 471] on icon "xóa bỏ" at bounding box center [656, 478] width 13 height 14
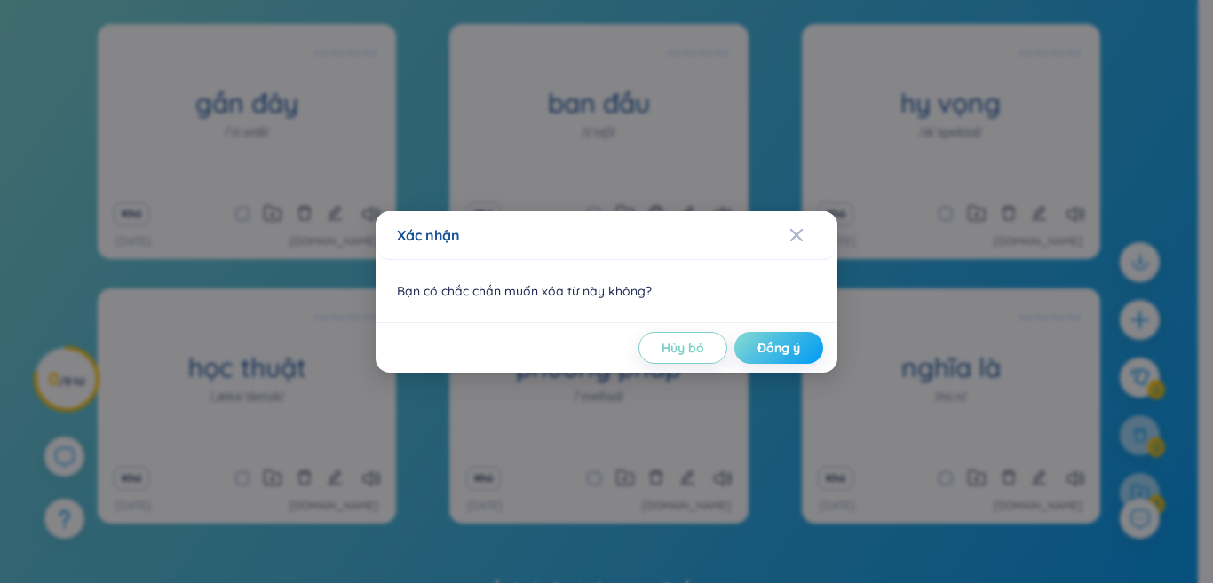
click at [791, 347] on font "Đồng ý" at bounding box center [778, 348] width 43 height 16
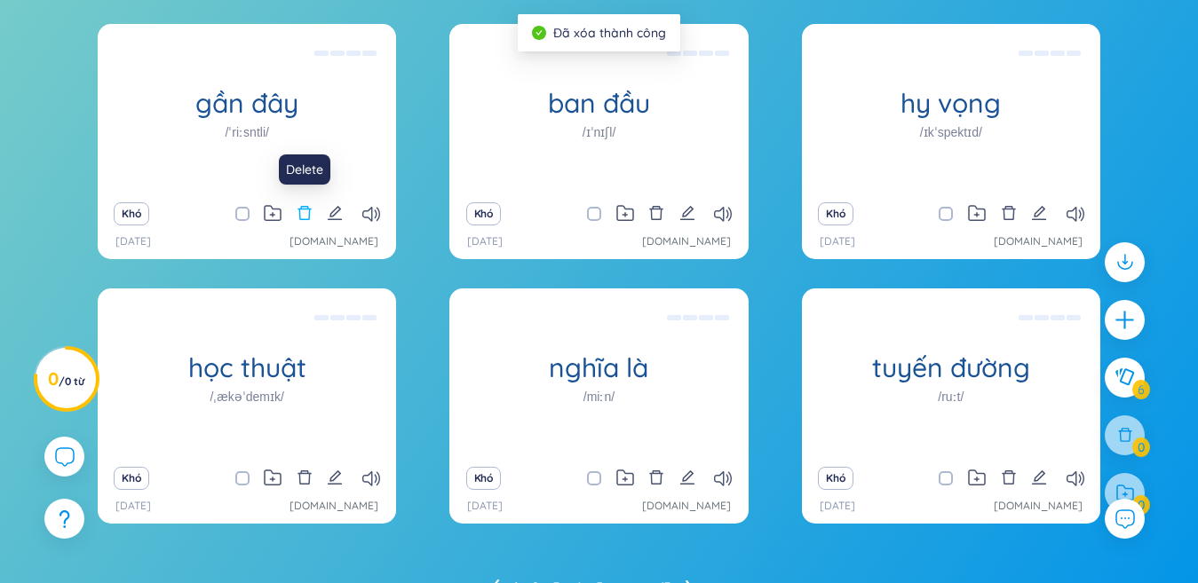
click at [305, 206] on icon "xóa bỏ" at bounding box center [303, 213] width 13 height 14
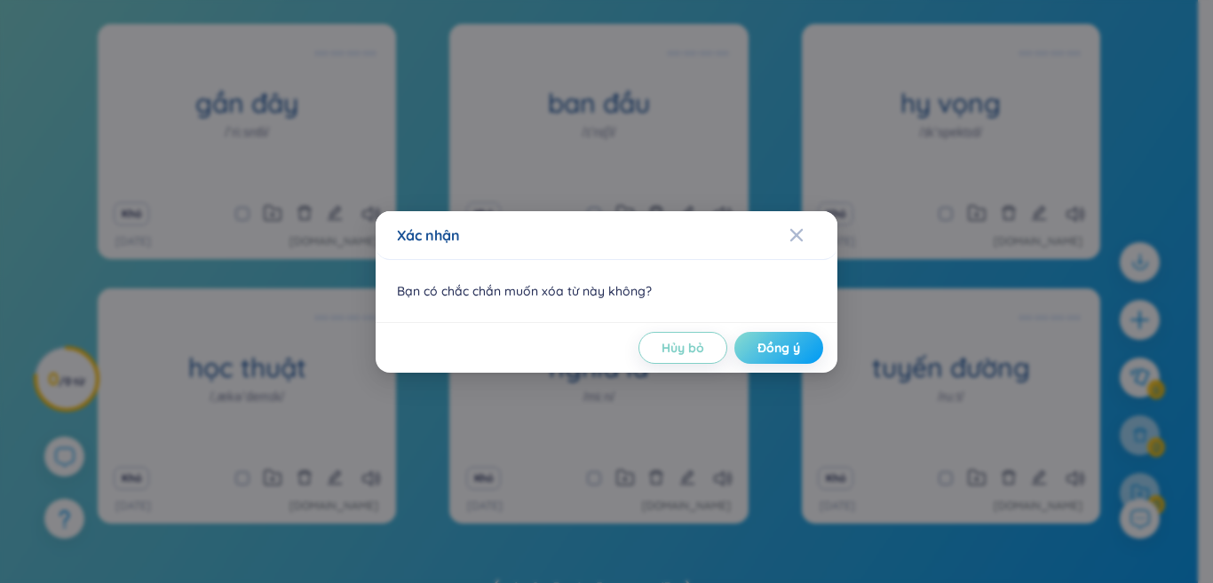
click at [774, 354] on font "Đồng ý" at bounding box center [778, 348] width 43 height 16
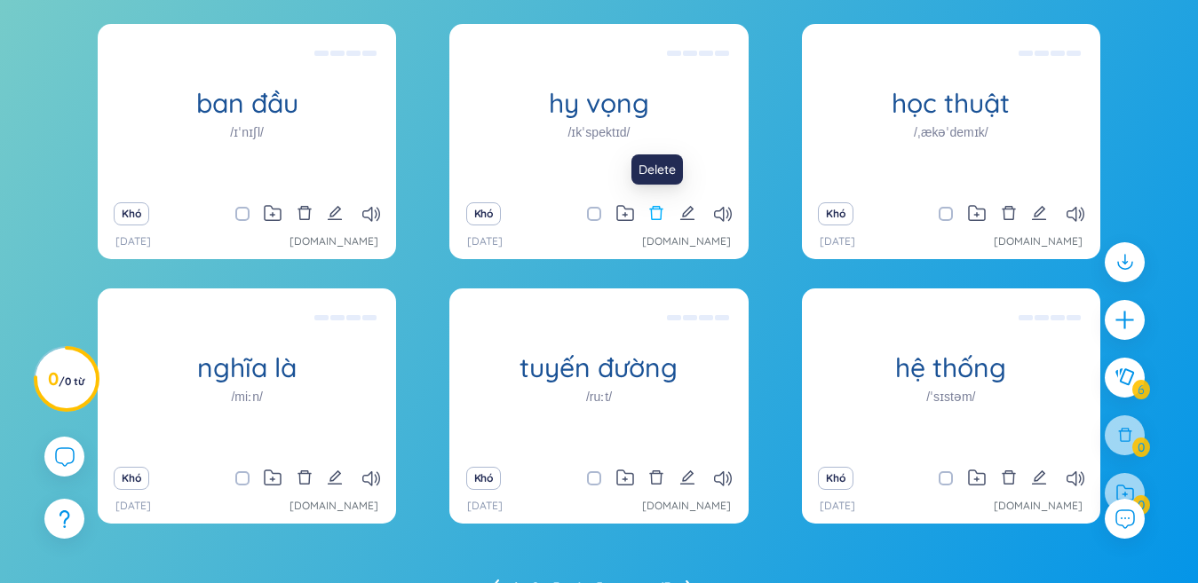
click at [652, 210] on icon "xóa bỏ" at bounding box center [656, 213] width 13 height 14
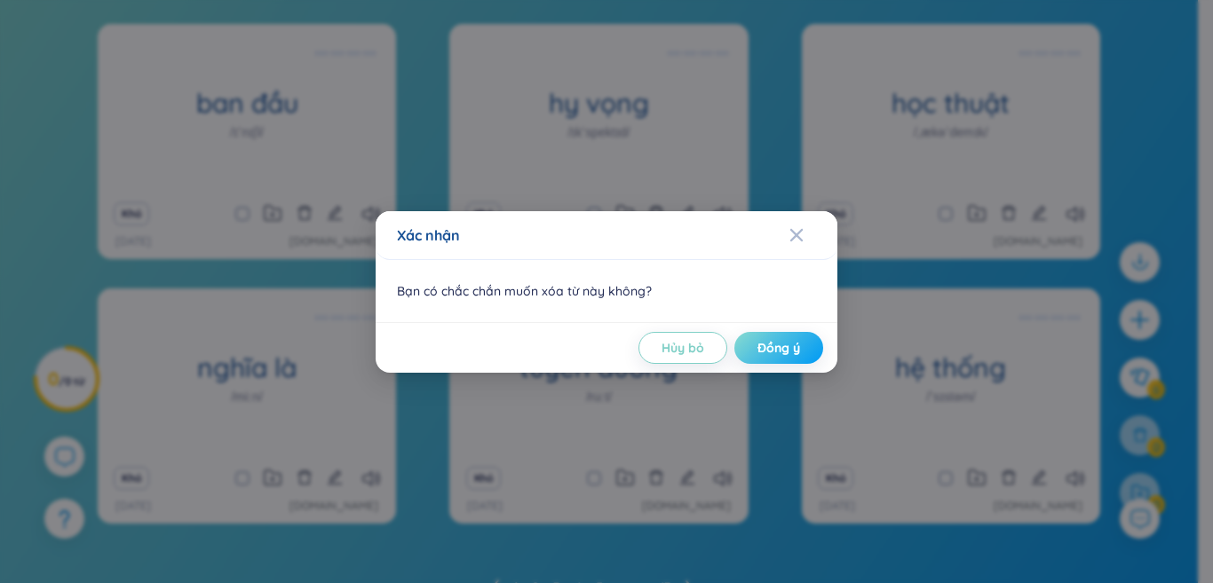
click at [769, 358] on button "Đồng ý" at bounding box center [778, 348] width 89 height 32
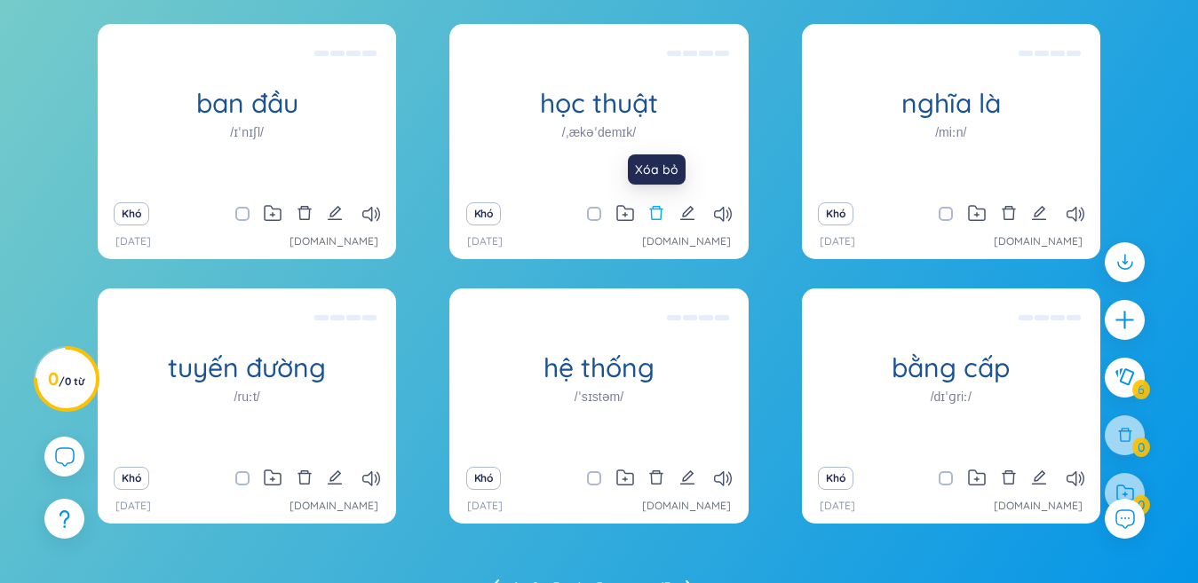
click at [656, 211] on icon "xóa bỏ" at bounding box center [656, 213] width 16 height 16
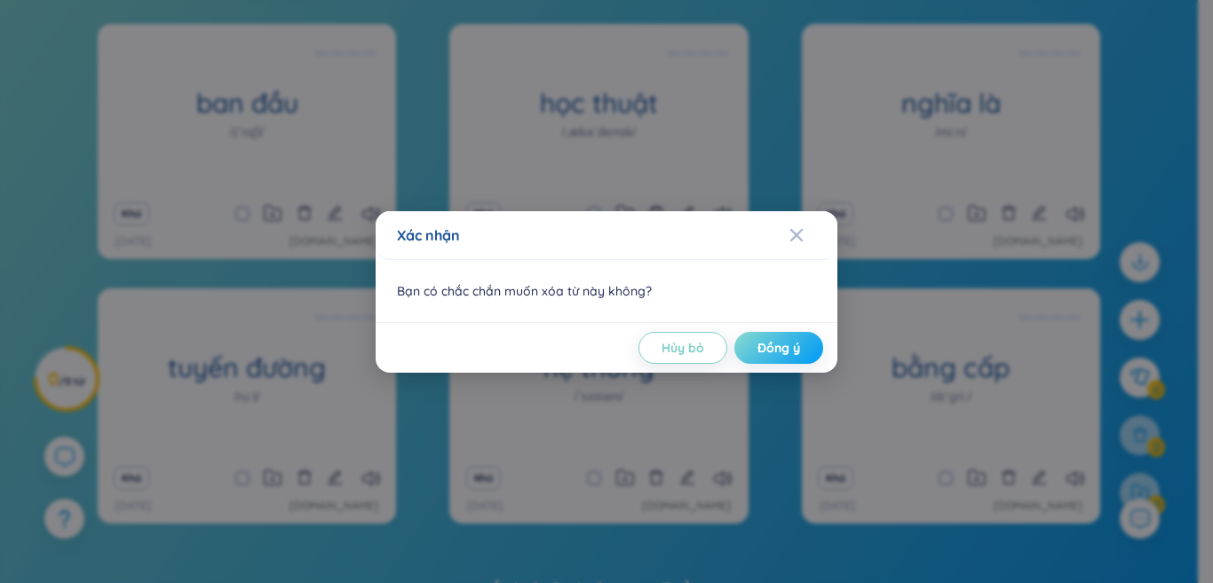
click at [757, 343] on font "Đồng ý" at bounding box center [778, 348] width 43 height 16
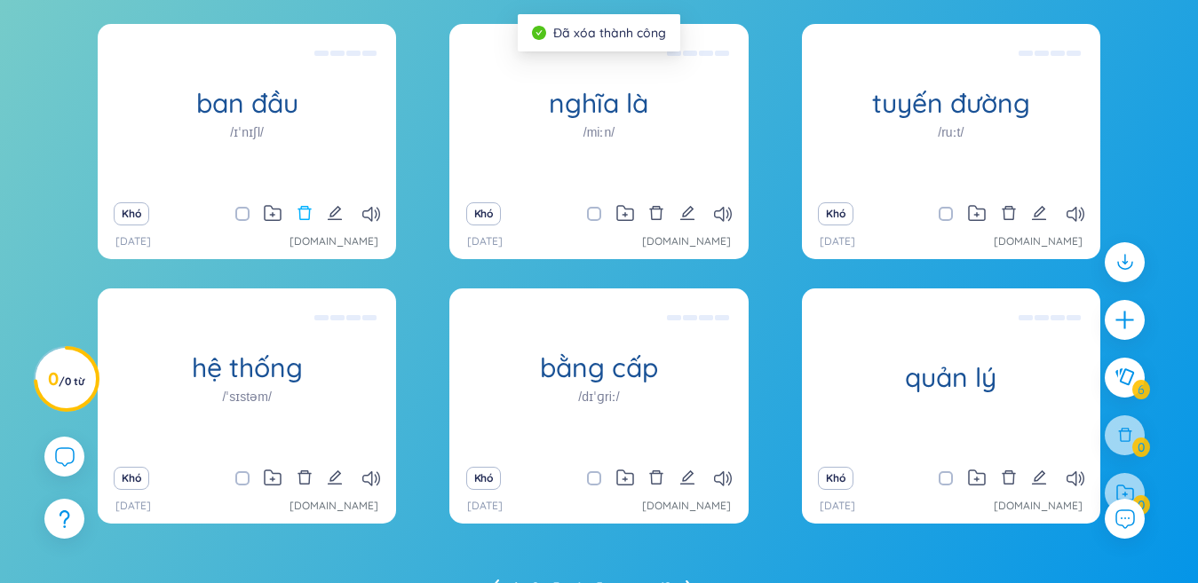
click at [309, 212] on div "Khó" at bounding box center [247, 214] width 281 height 25
click at [309, 212] on icon "xóa bỏ" at bounding box center [303, 213] width 13 height 14
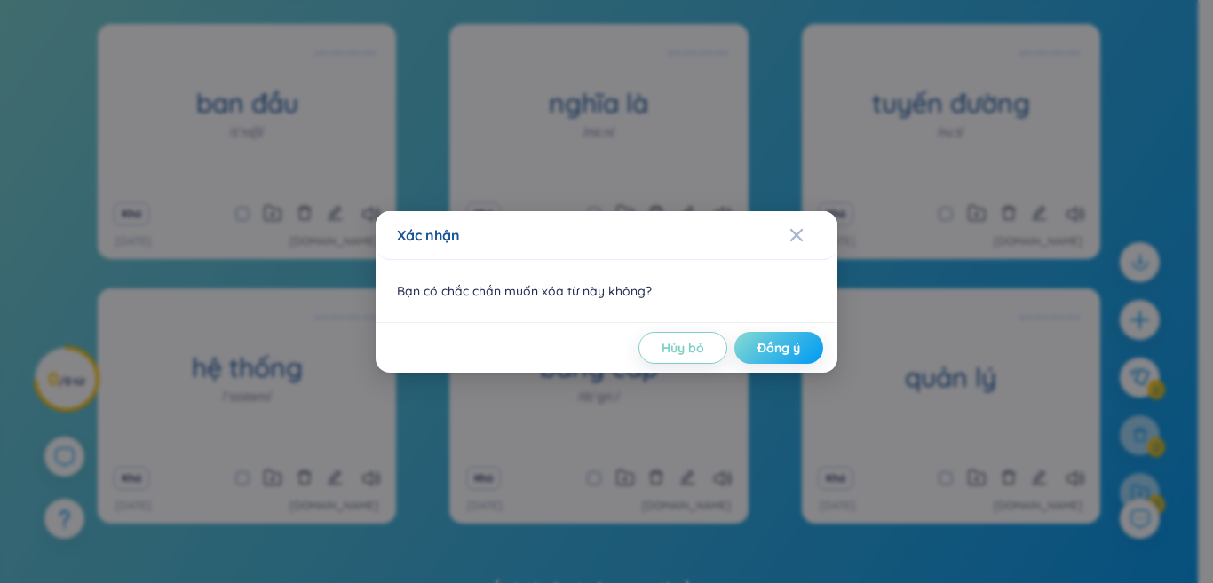
click at [783, 353] on font "Đồng ý" at bounding box center [778, 348] width 43 height 16
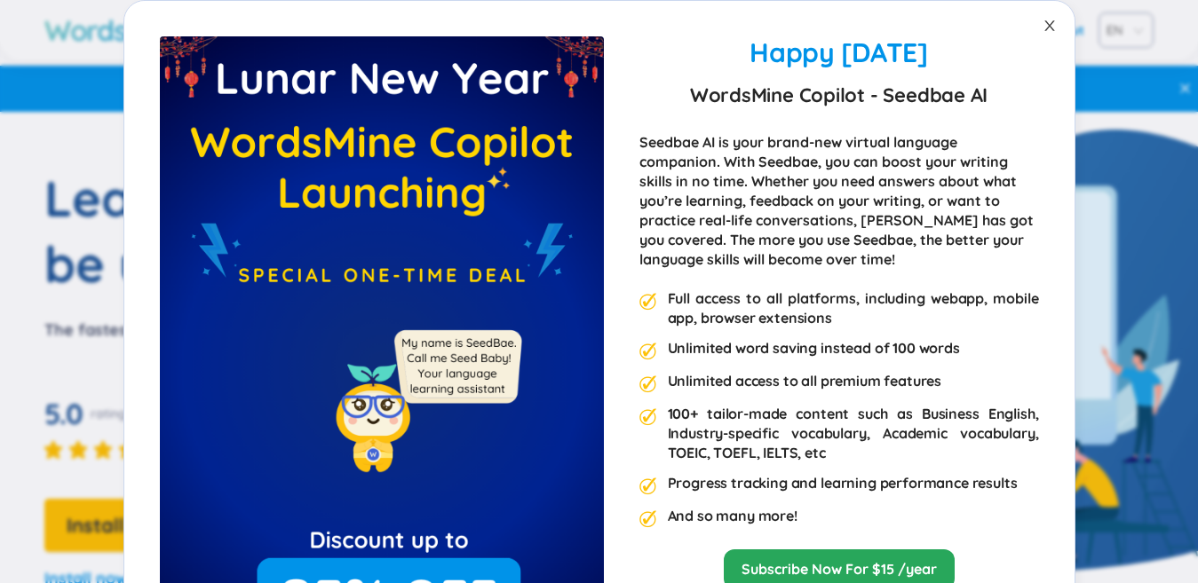
click at [1046, 24] on icon "close" at bounding box center [1049, 26] width 14 height 14
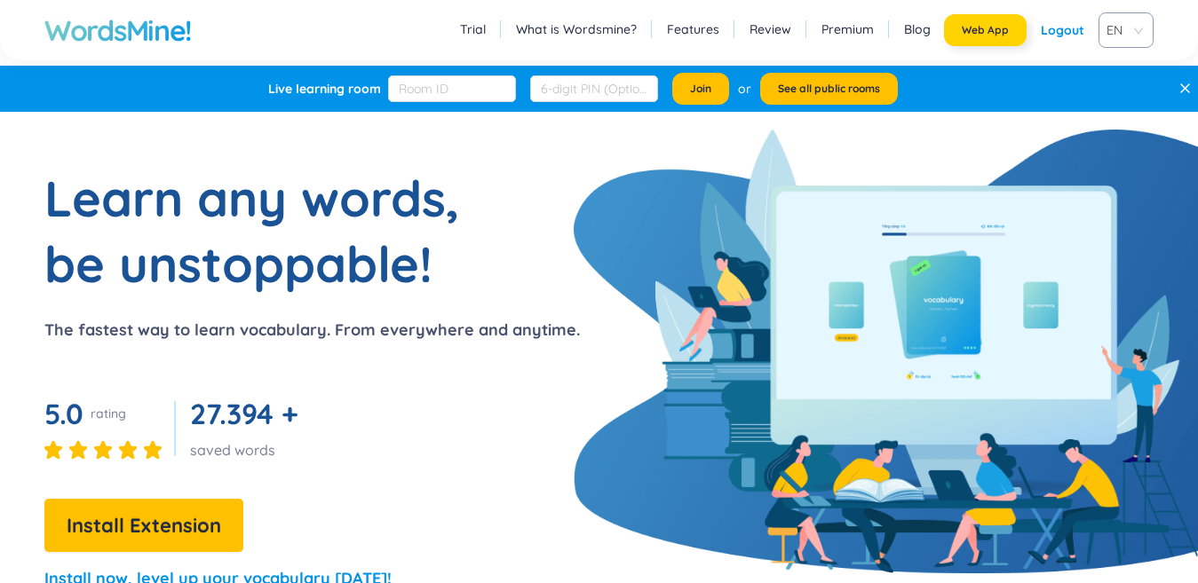
click at [954, 39] on button "Web App" at bounding box center [985, 30] width 83 height 32
click at [995, 39] on button "Web App" at bounding box center [985, 30] width 83 height 32
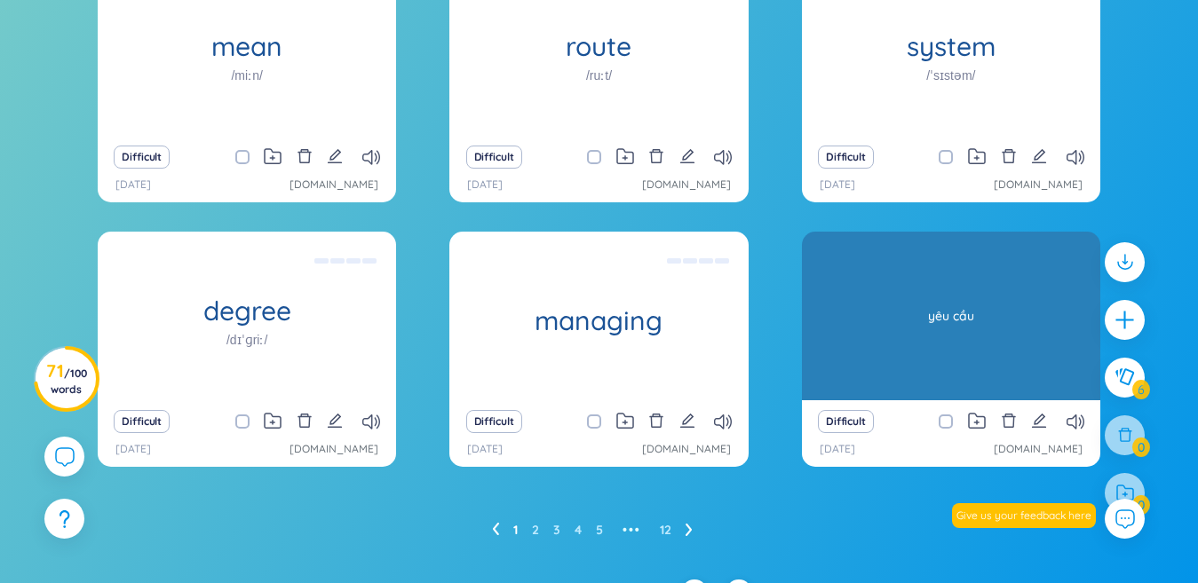
scroll to position [89, 0]
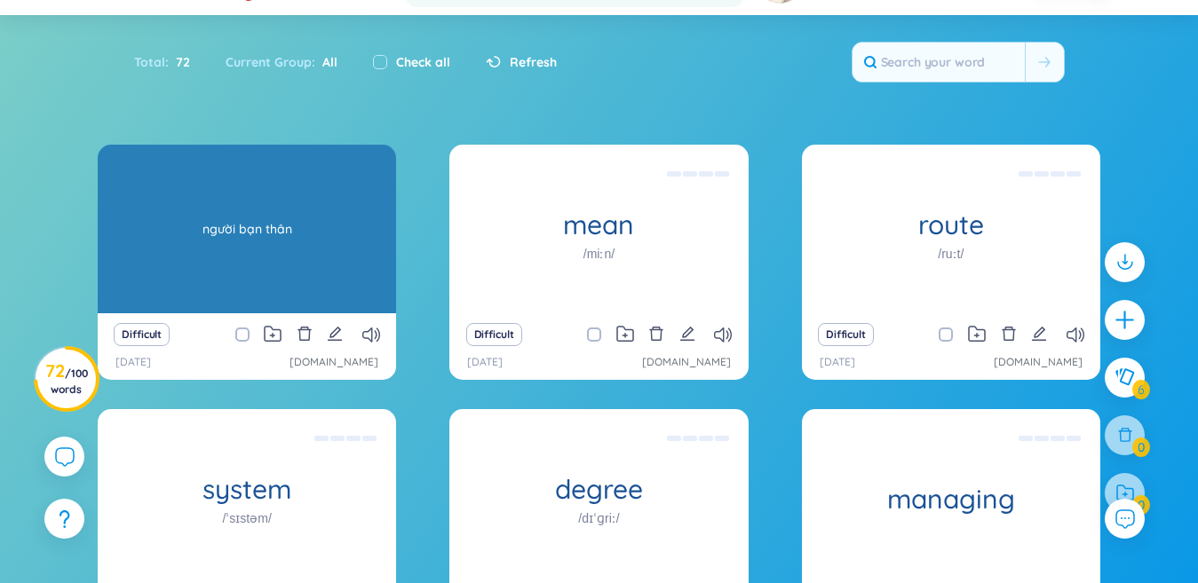
scroll to position [89, 0]
